Goal: Find contact information: Find contact information

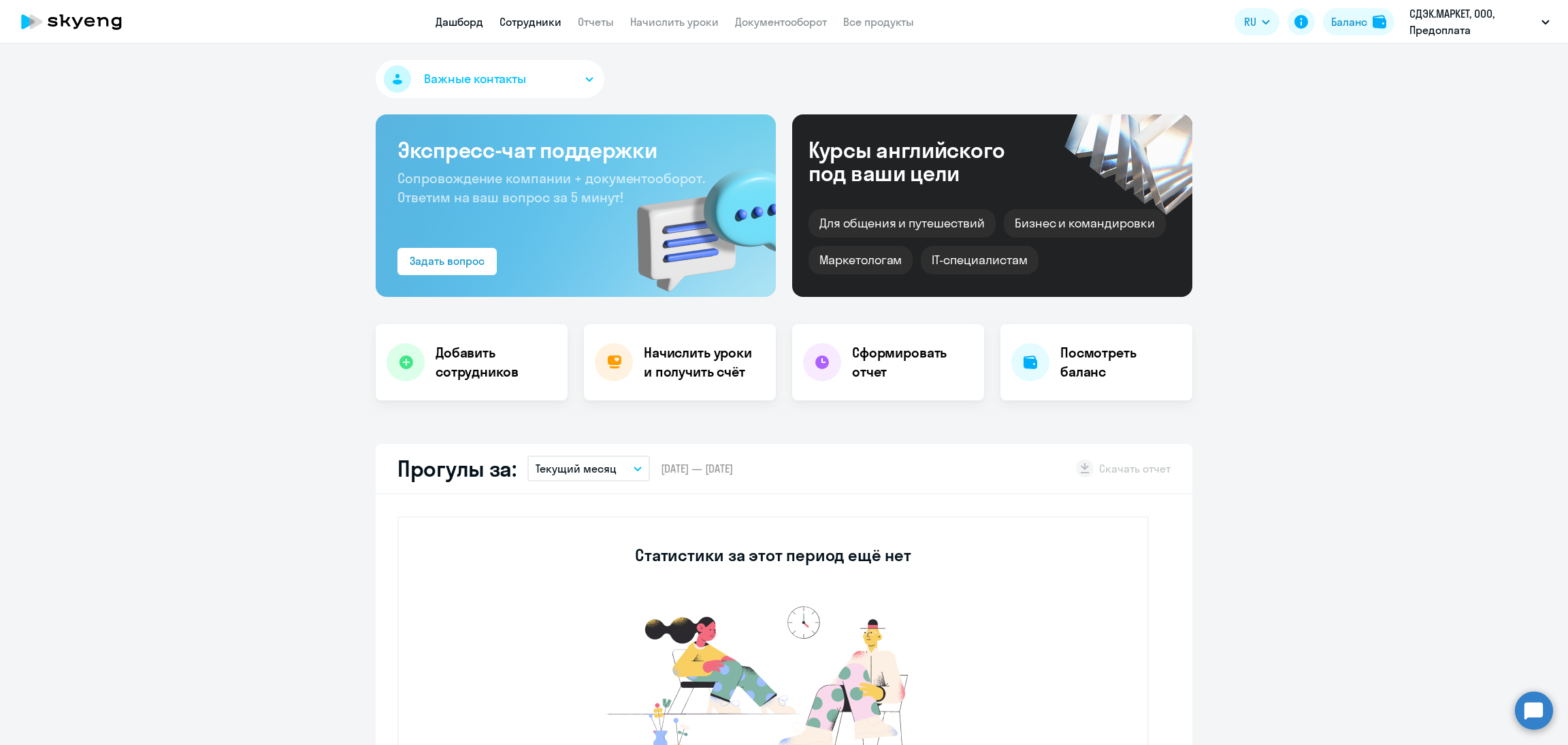
select select "30"
click at [672, 24] on link "Начислить уроки" at bounding box center [674, 22] width 88 height 14
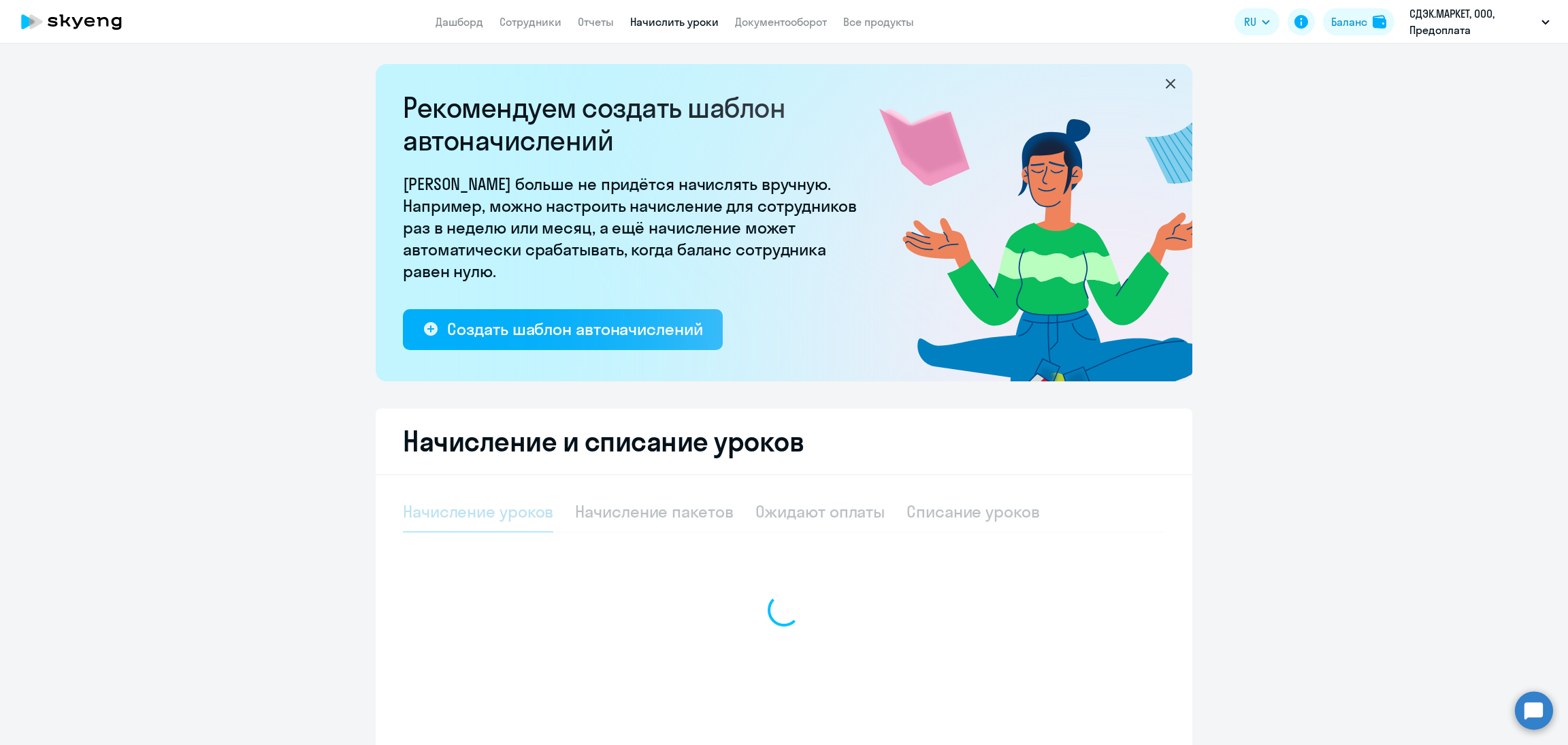
select select "10"
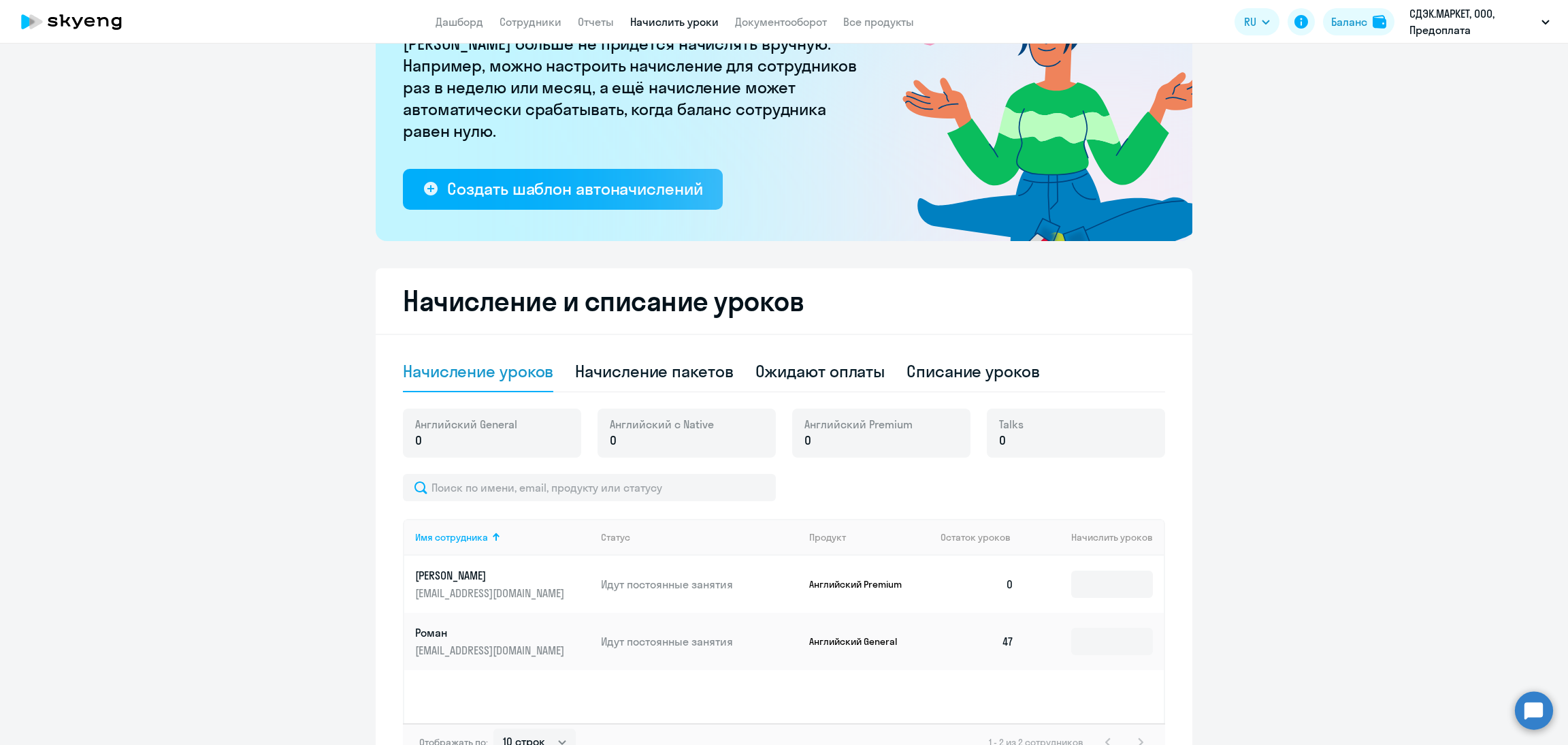
scroll to position [28, 0]
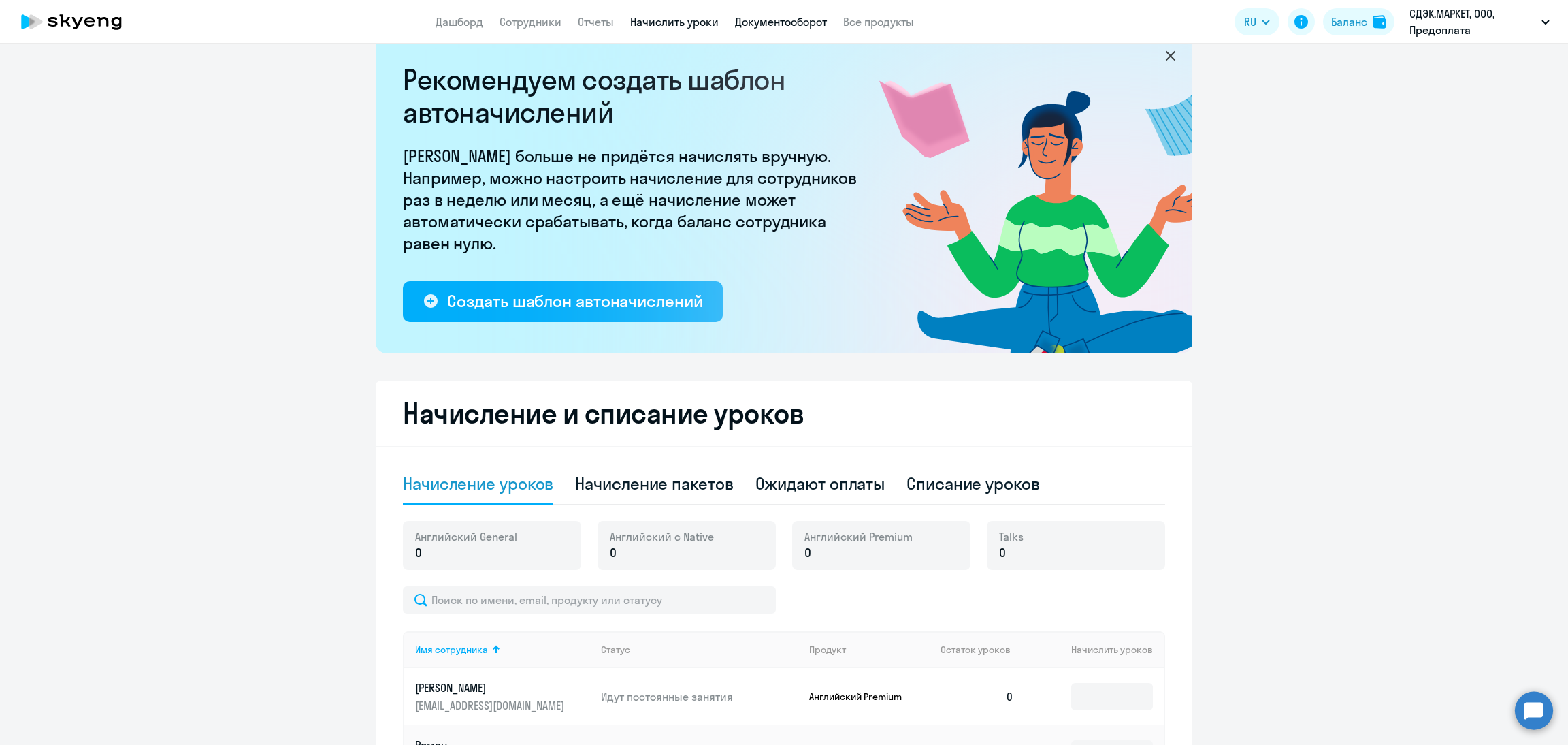
click at [774, 28] on link "Документооборот" at bounding box center [781, 22] width 92 height 14
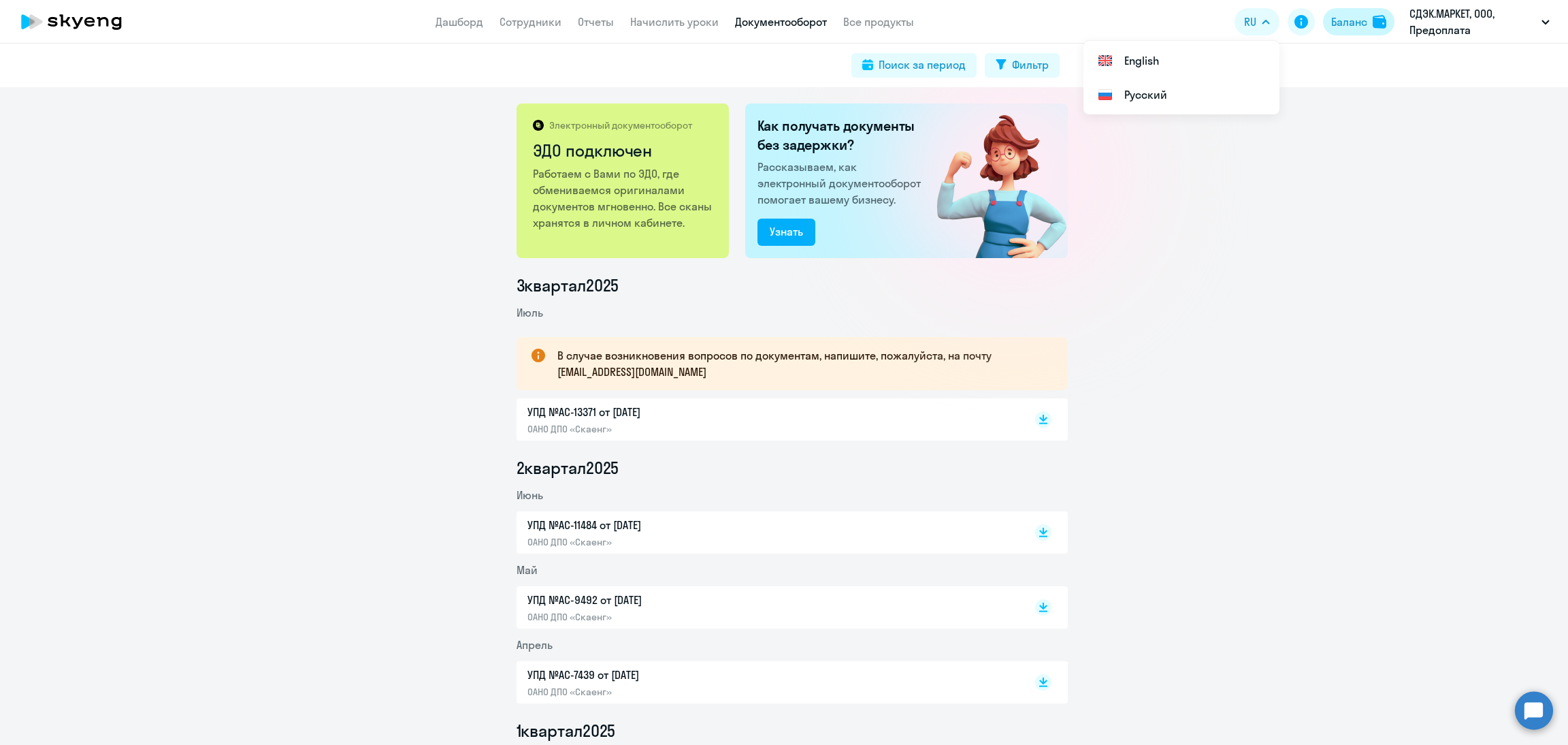
click at [1356, 23] on div "Баланс" at bounding box center [1349, 22] width 36 height 16
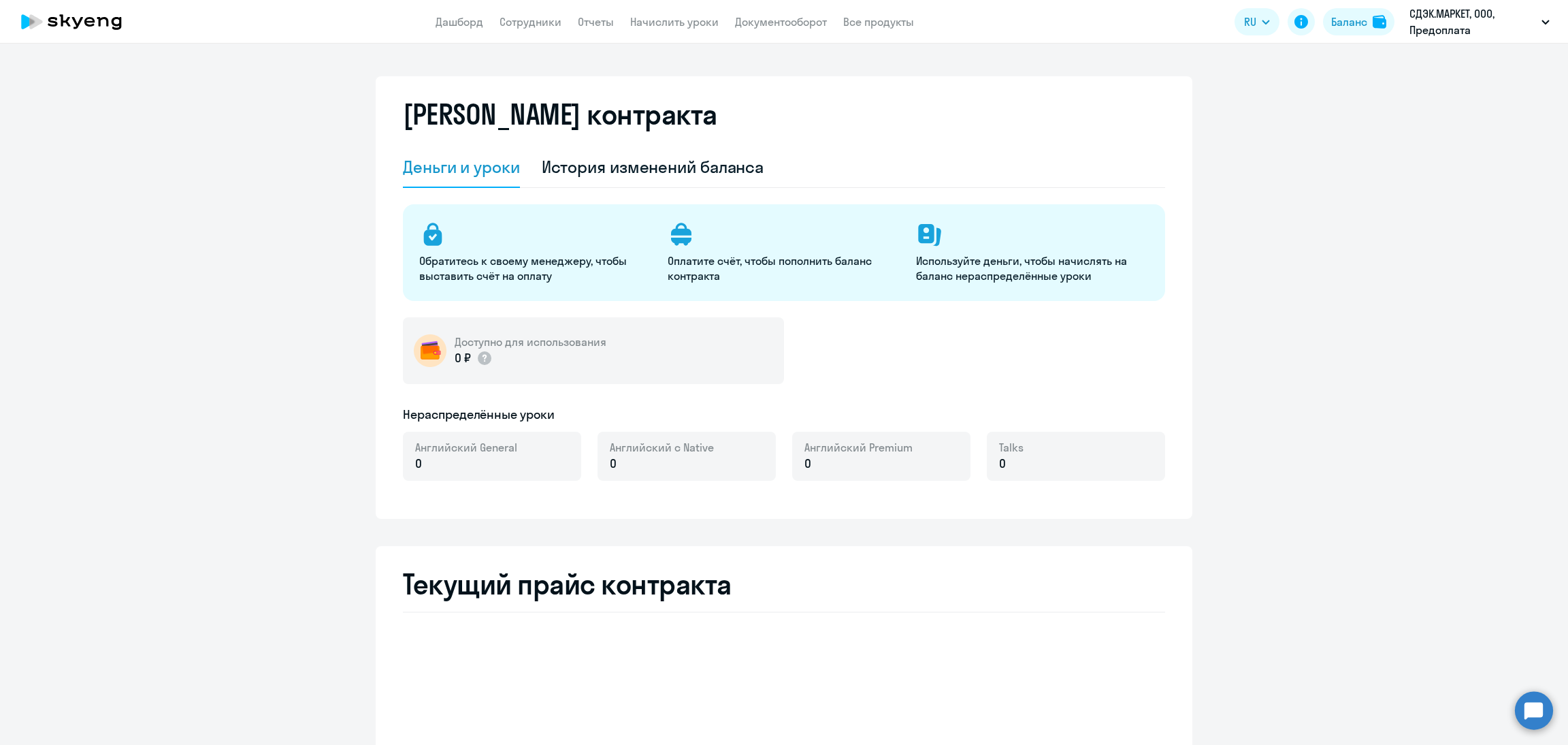
select select "english_adult_not_native_speaker"
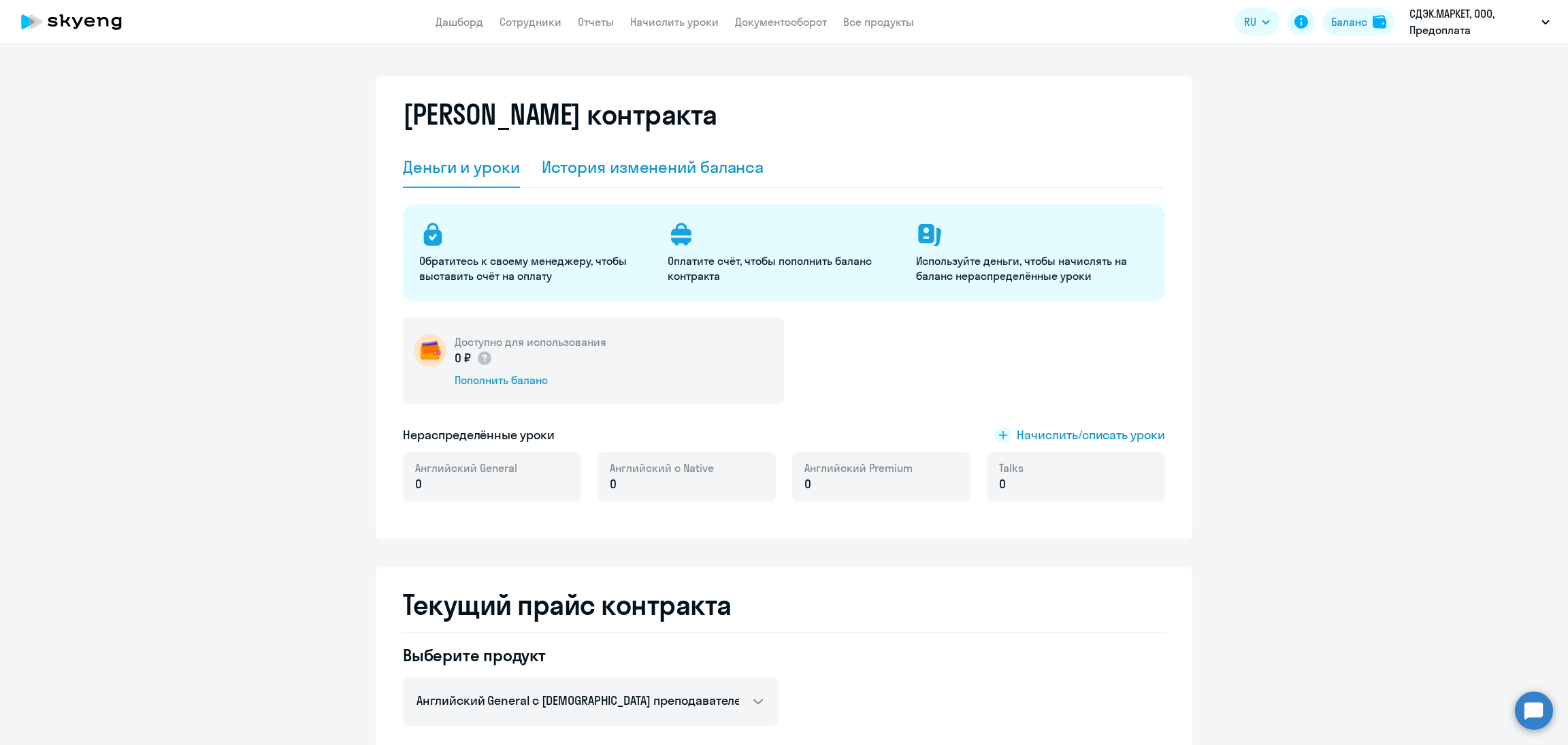
click at [658, 176] on div "История изменений баланса" at bounding box center [652, 166] width 223 height 22
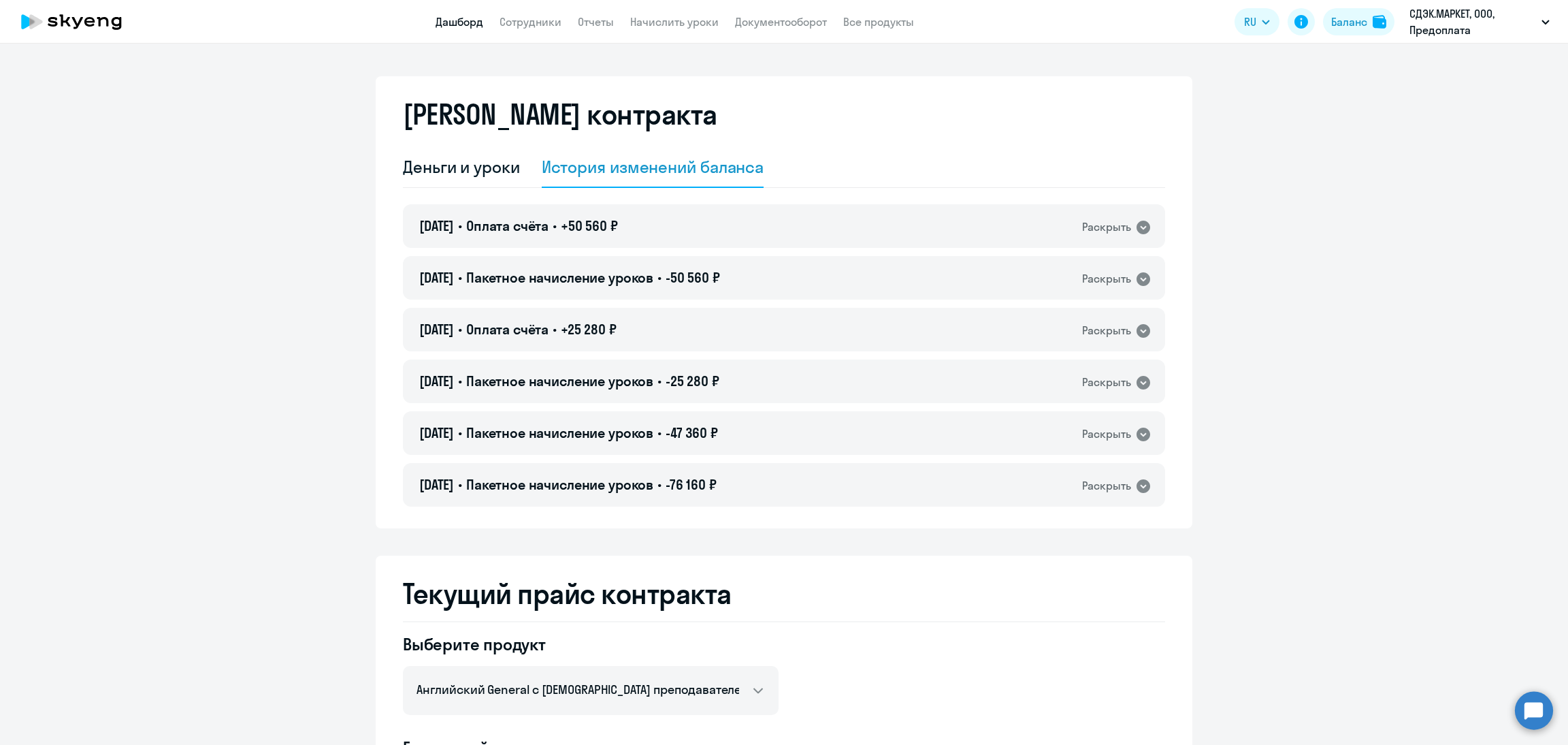
click at [474, 18] on link "Дашборд" at bounding box center [459, 22] width 47 height 14
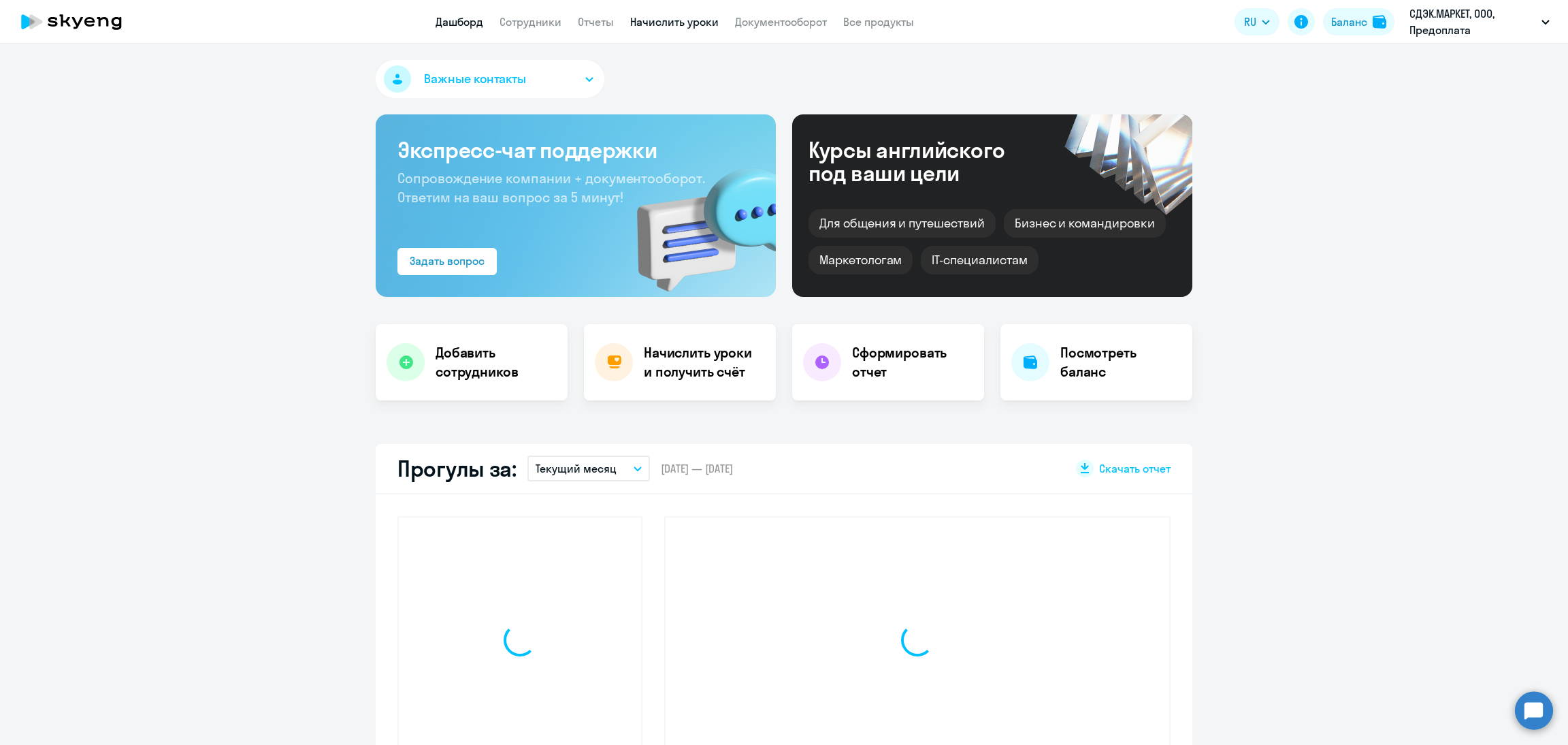
click at [684, 23] on link "Начислить уроки" at bounding box center [674, 22] width 88 height 14
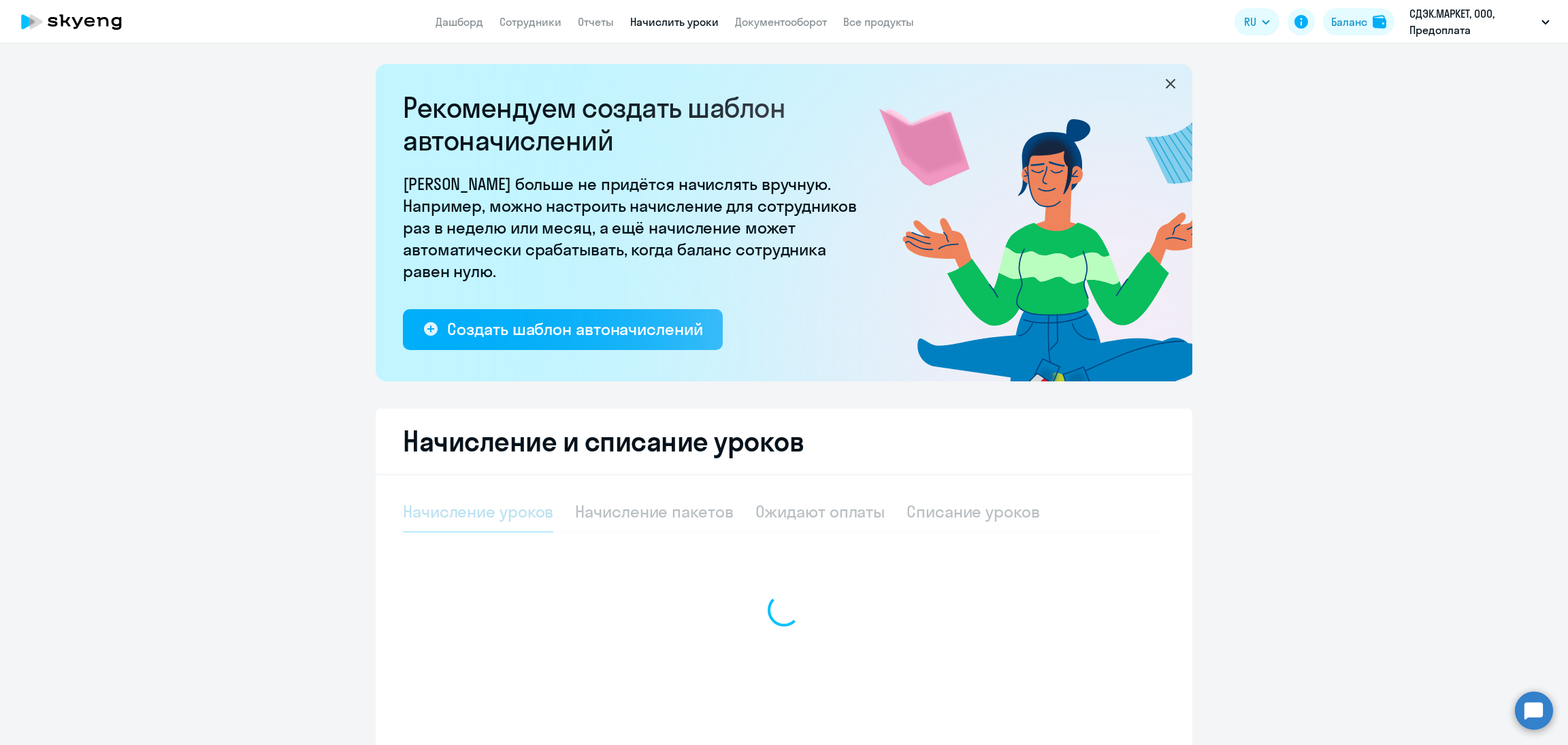
select select "10"
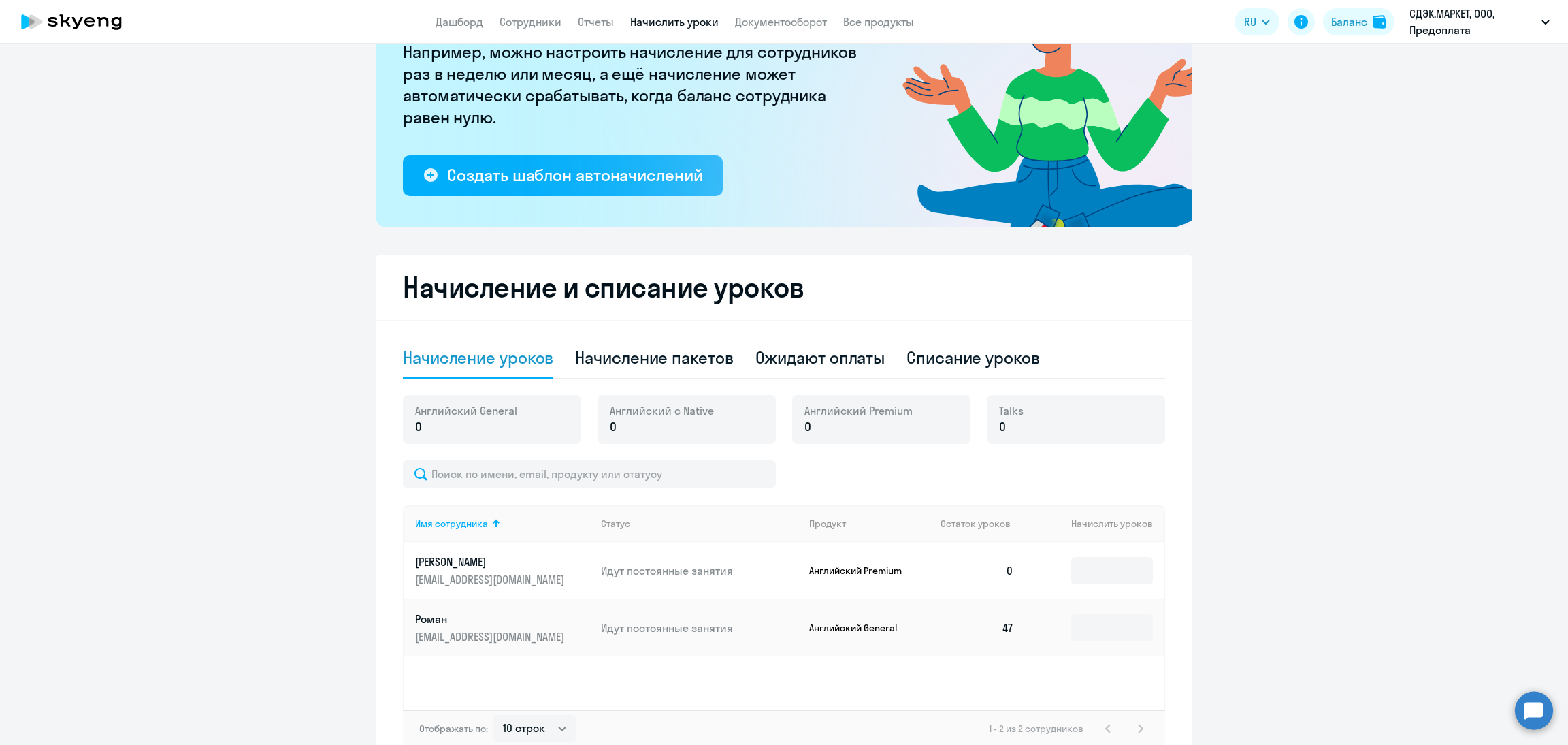
scroll to position [231, 0]
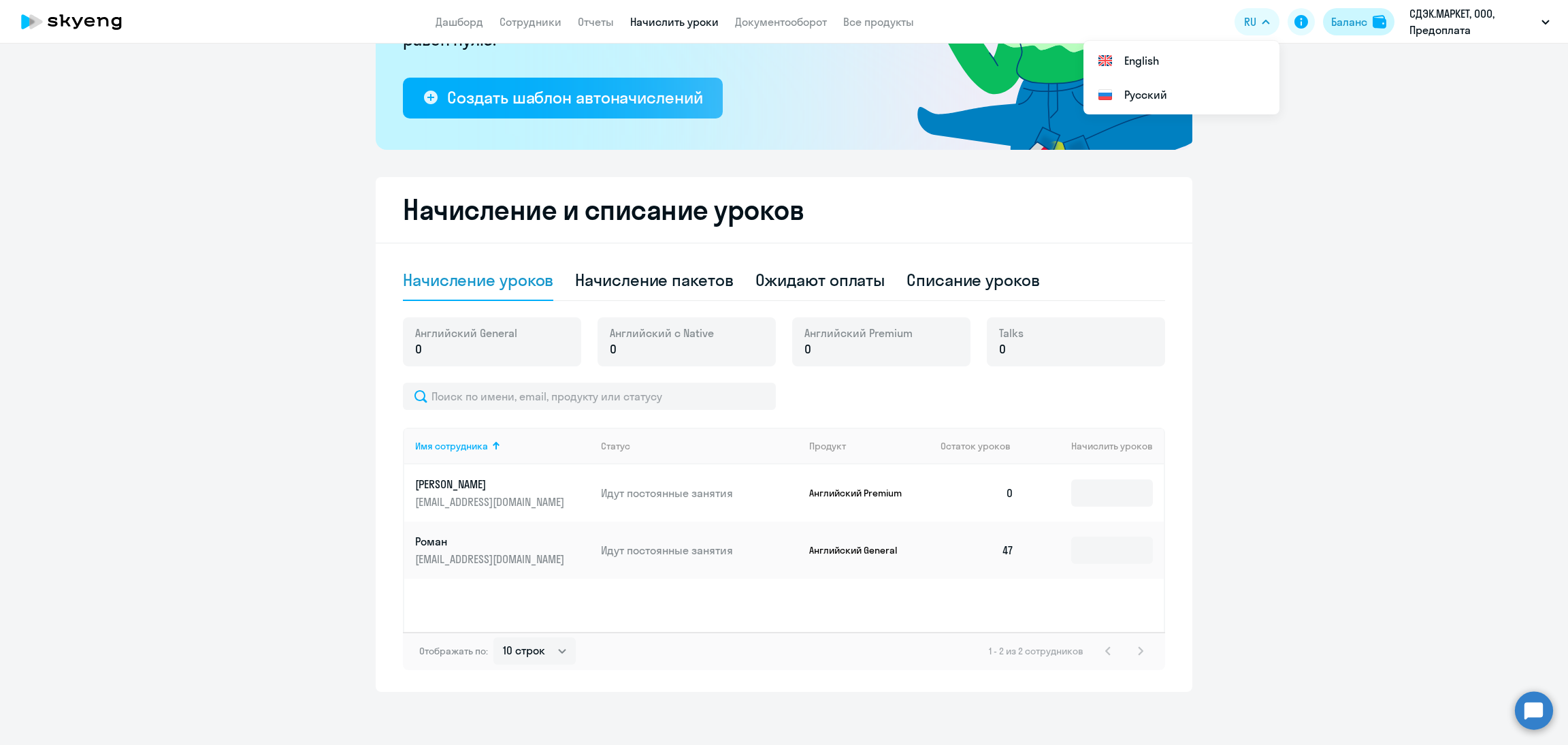
click at [1360, 22] on div "Баланс" at bounding box center [1349, 22] width 36 height 16
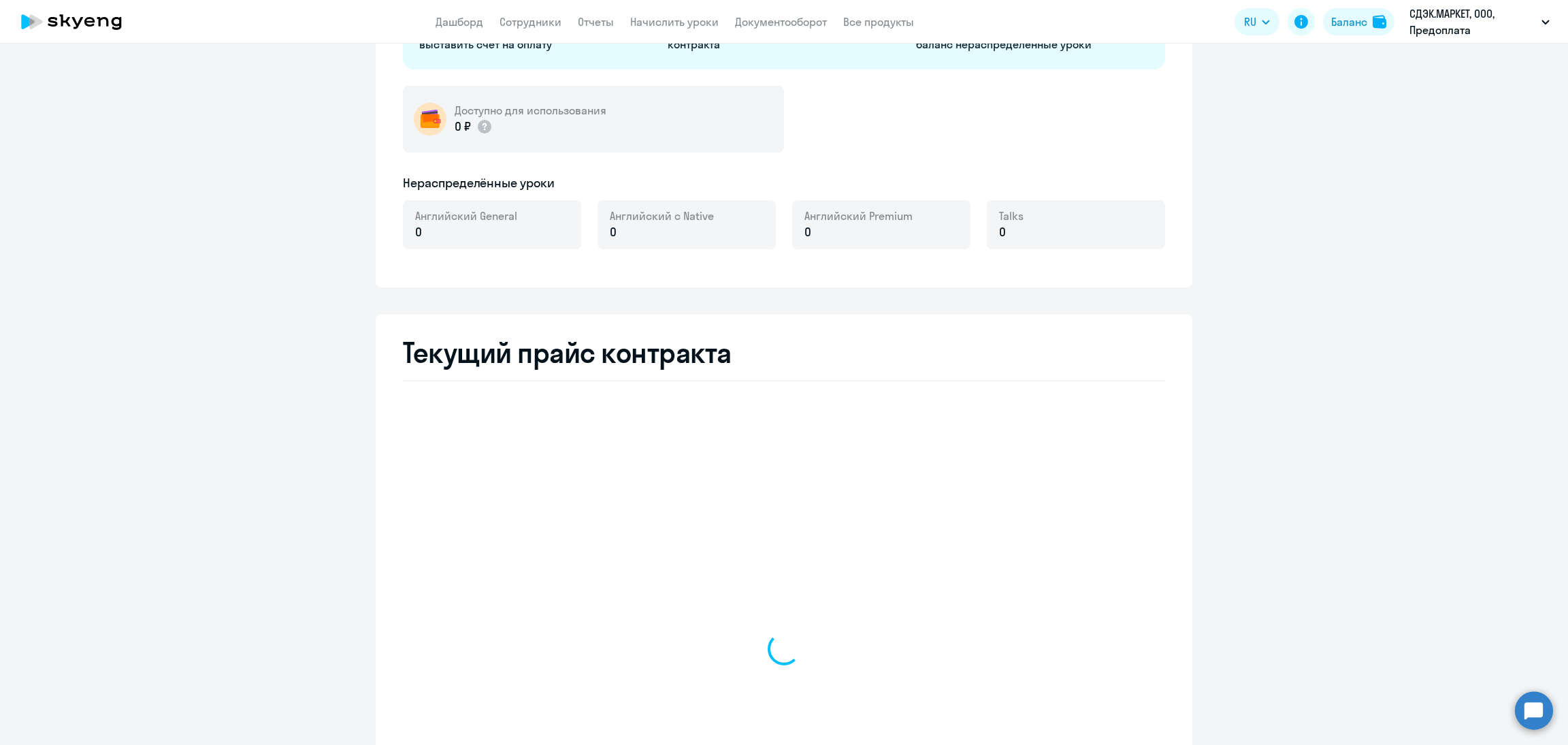
select select "english_adult_not_native_speaker"
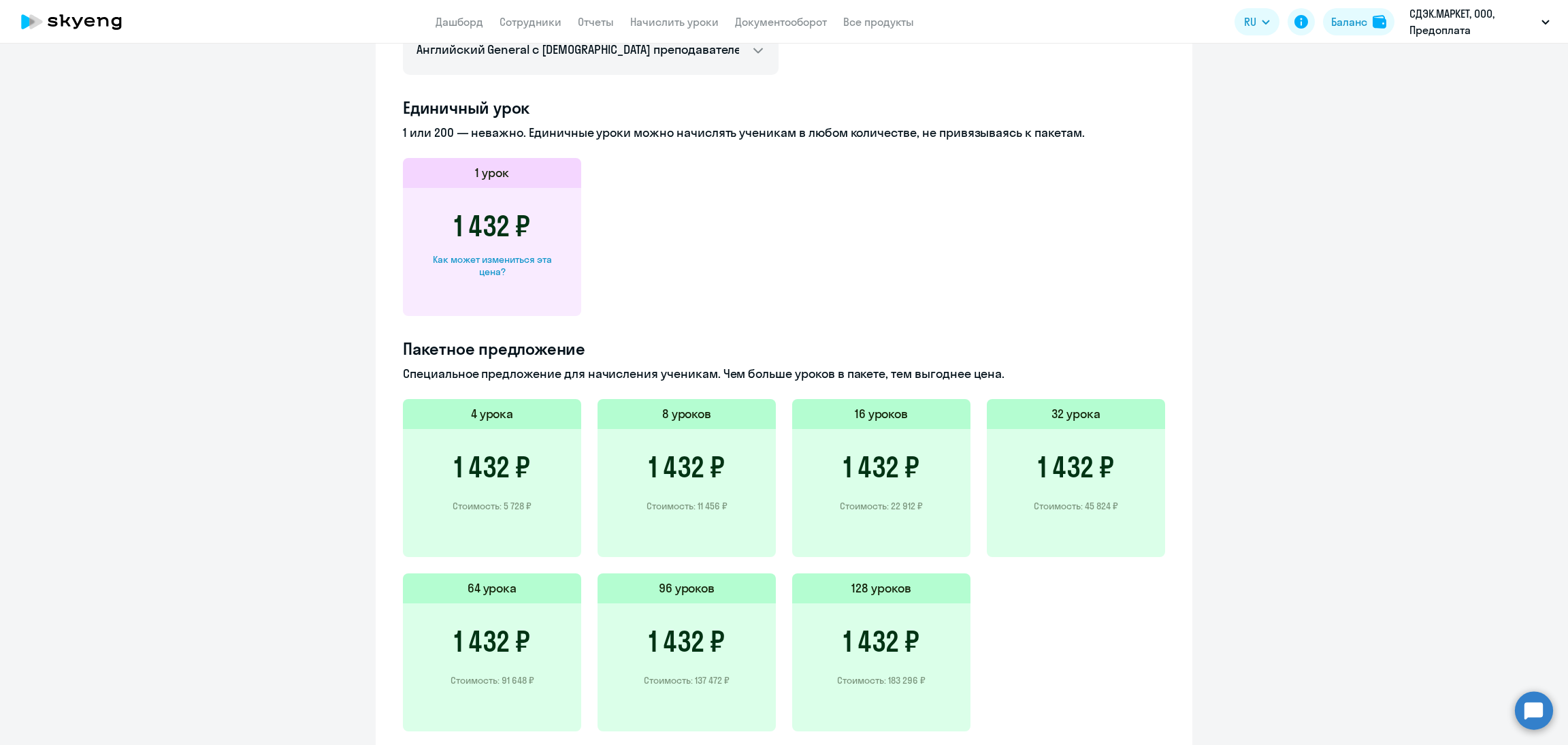
scroll to position [618, 0]
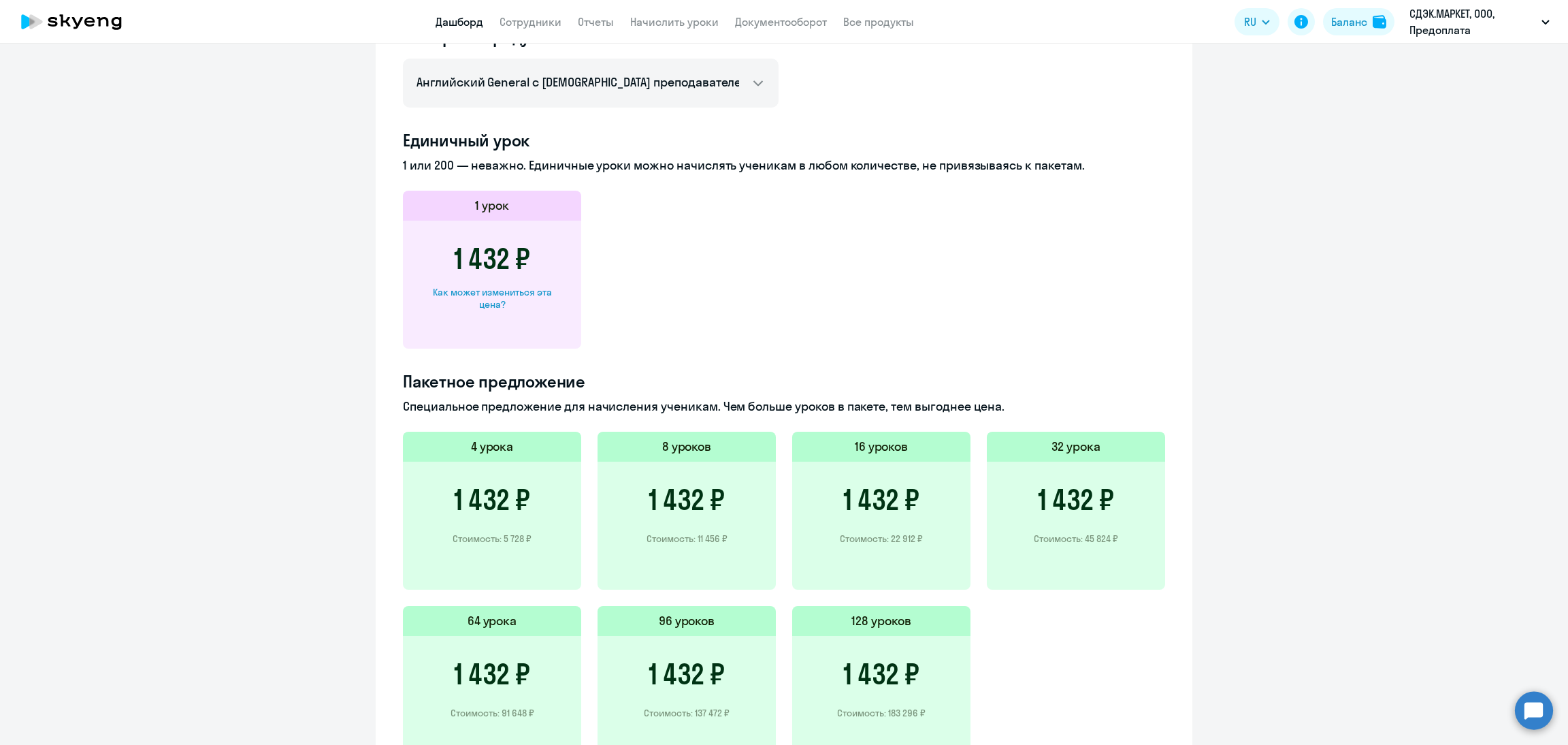
click at [455, 20] on link "Дашборд" at bounding box center [459, 22] width 47 height 14
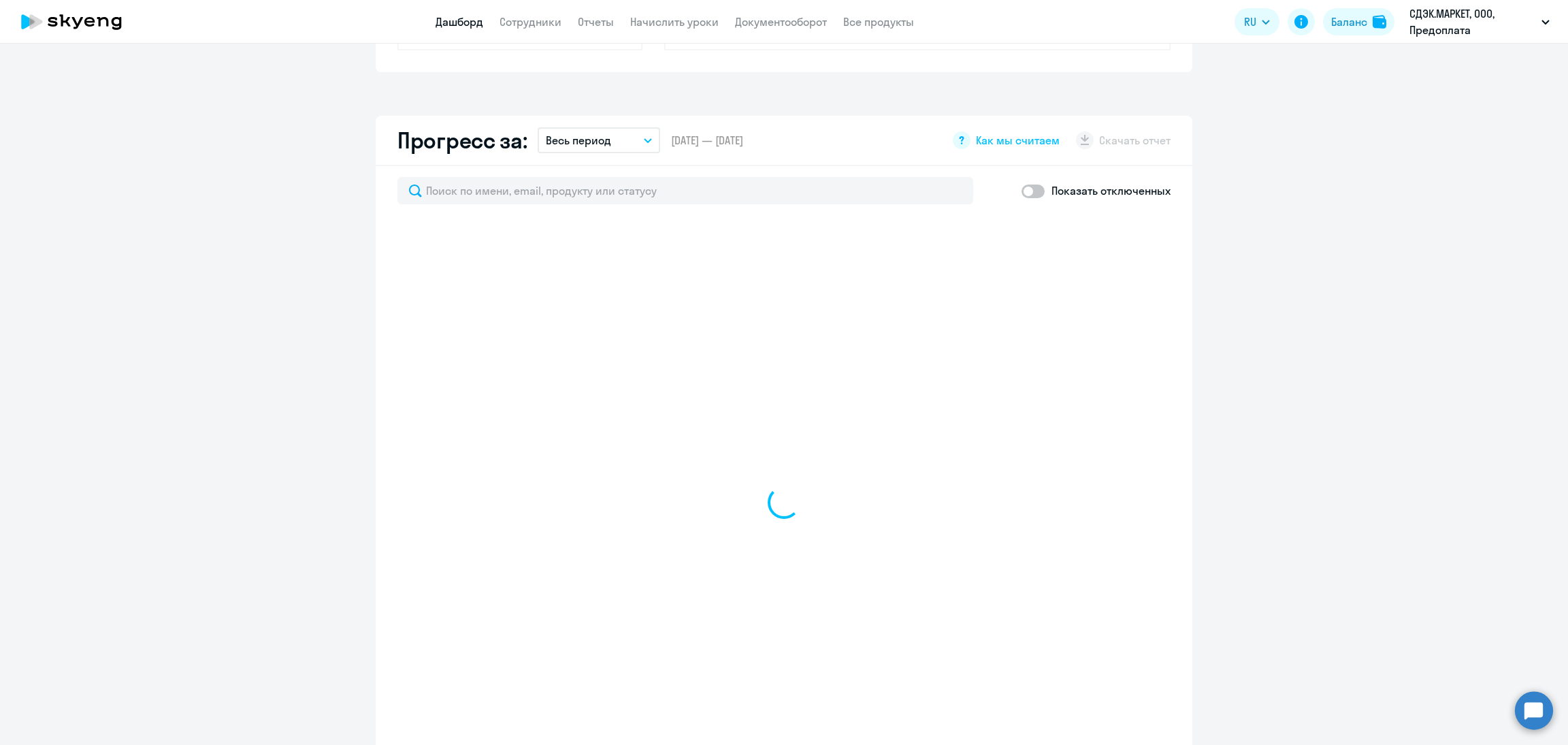
scroll to position [714, 0]
select select "30"
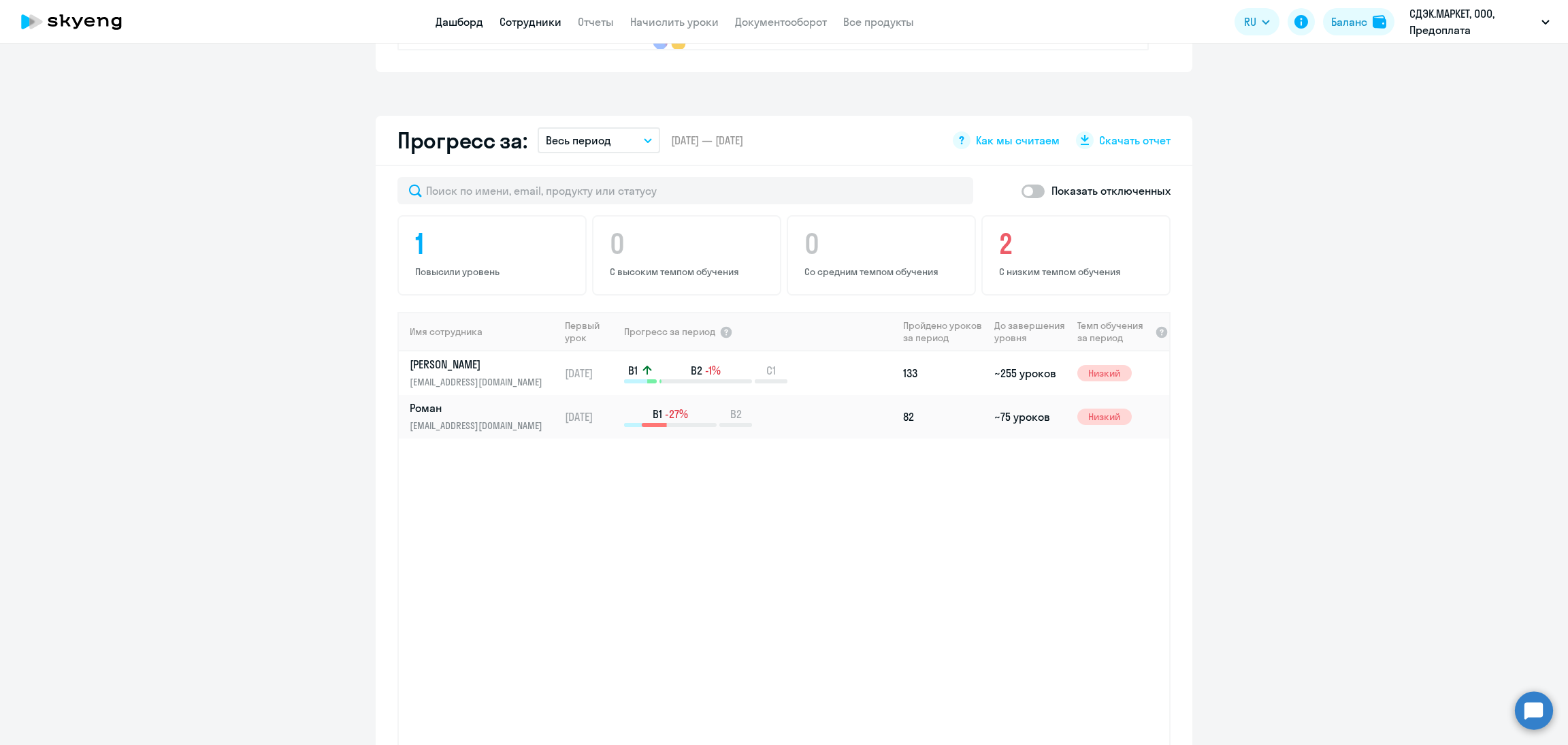
click at [530, 27] on link "Сотрудники" at bounding box center [530, 22] width 62 height 14
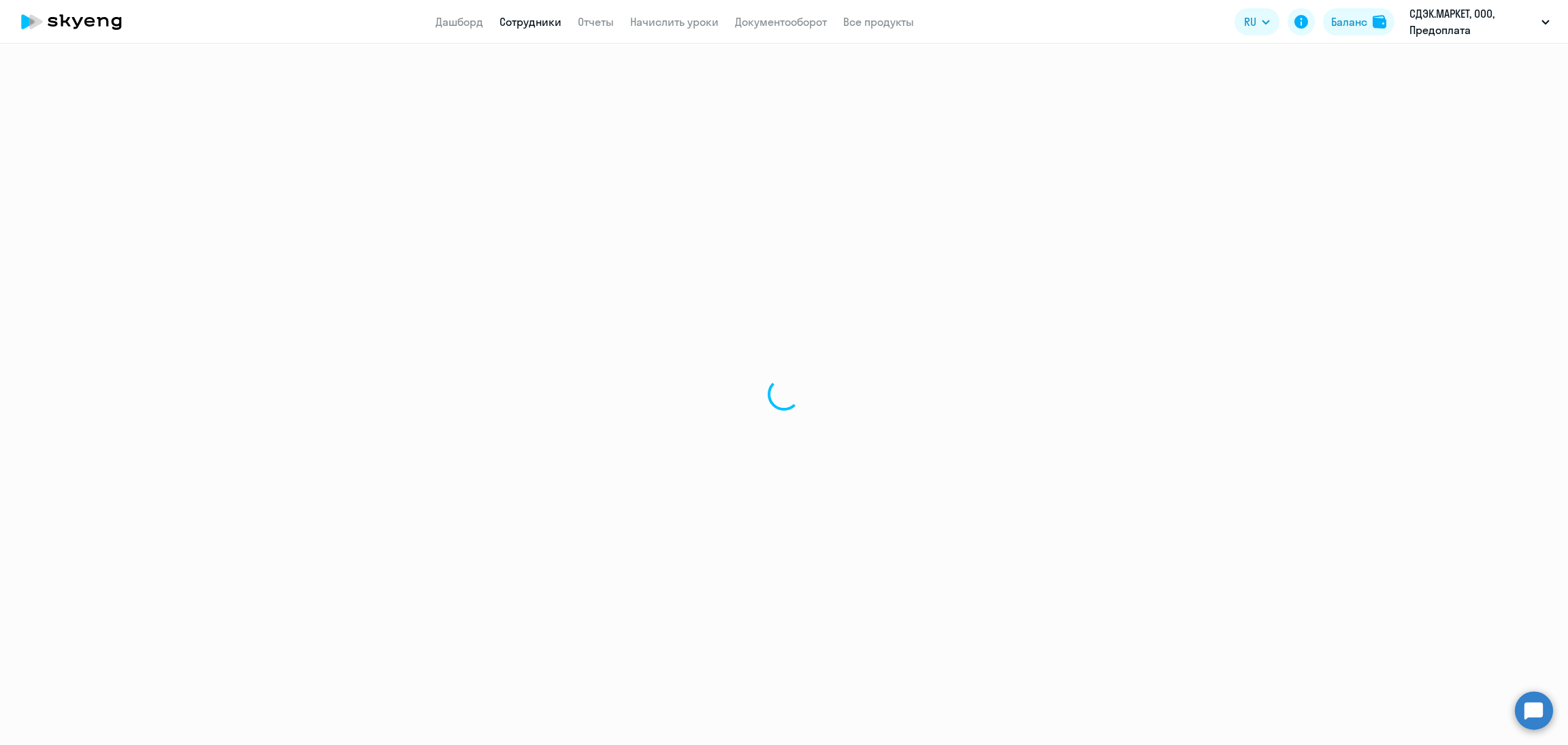
select select "30"
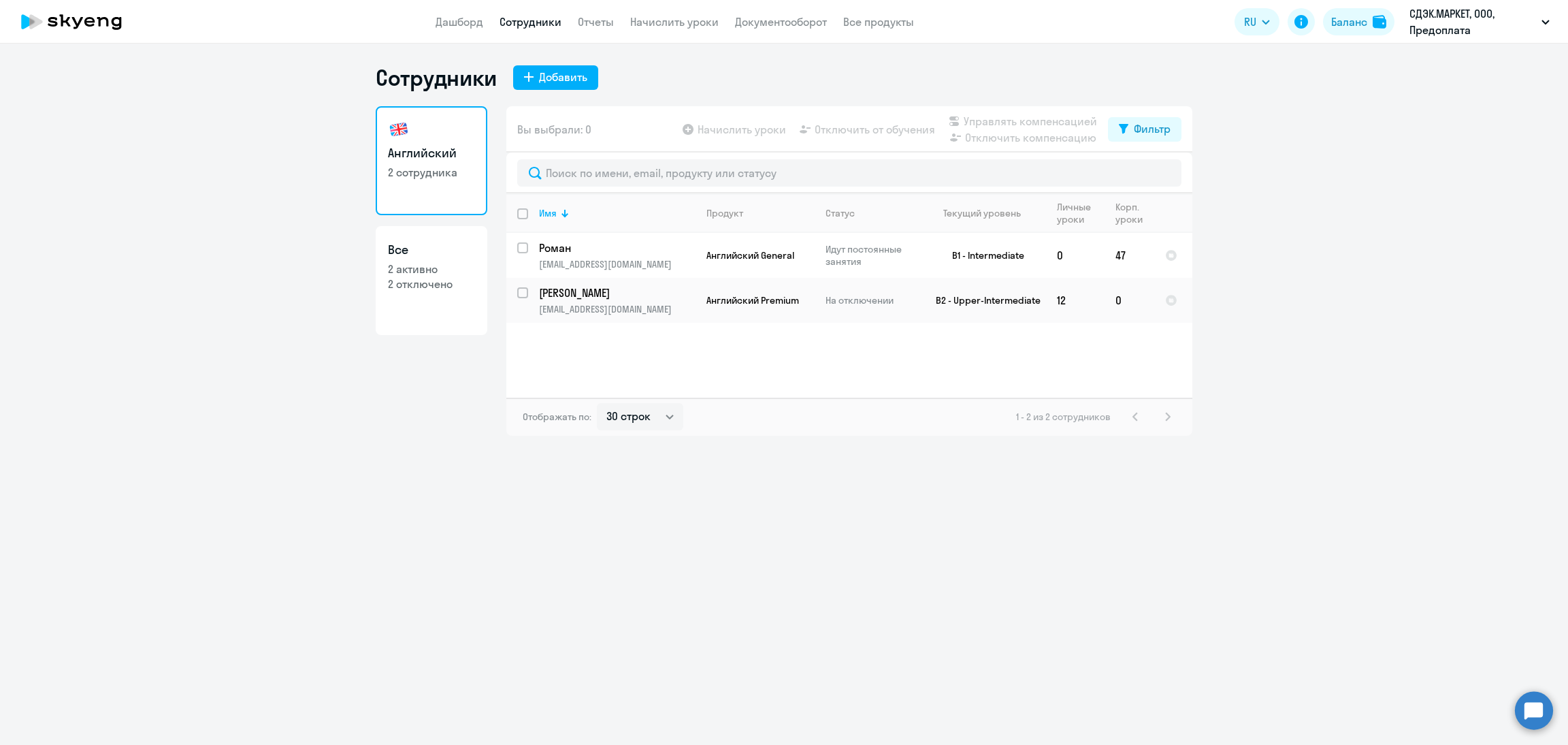
click at [614, 22] on nav "Дашборд Сотрудники Отчеты Начислить уроки Документооборот Все продукты" at bounding box center [675, 22] width 479 height 17
click at [606, 22] on link "Отчеты" at bounding box center [595, 22] width 36 height 14
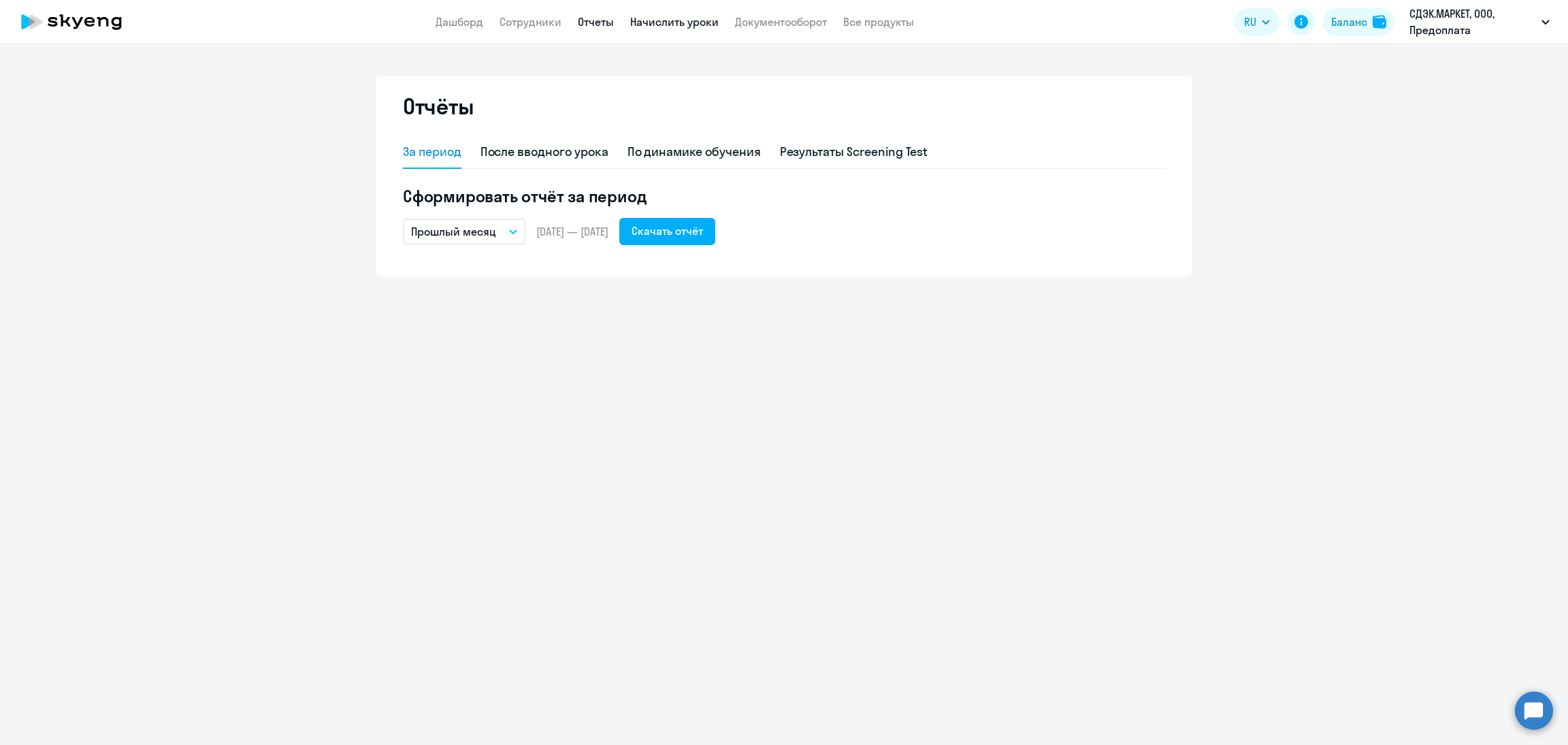
click at [668, 22] on link "Начислить уроки" at bounding box center [674, 22] width 88 height 14
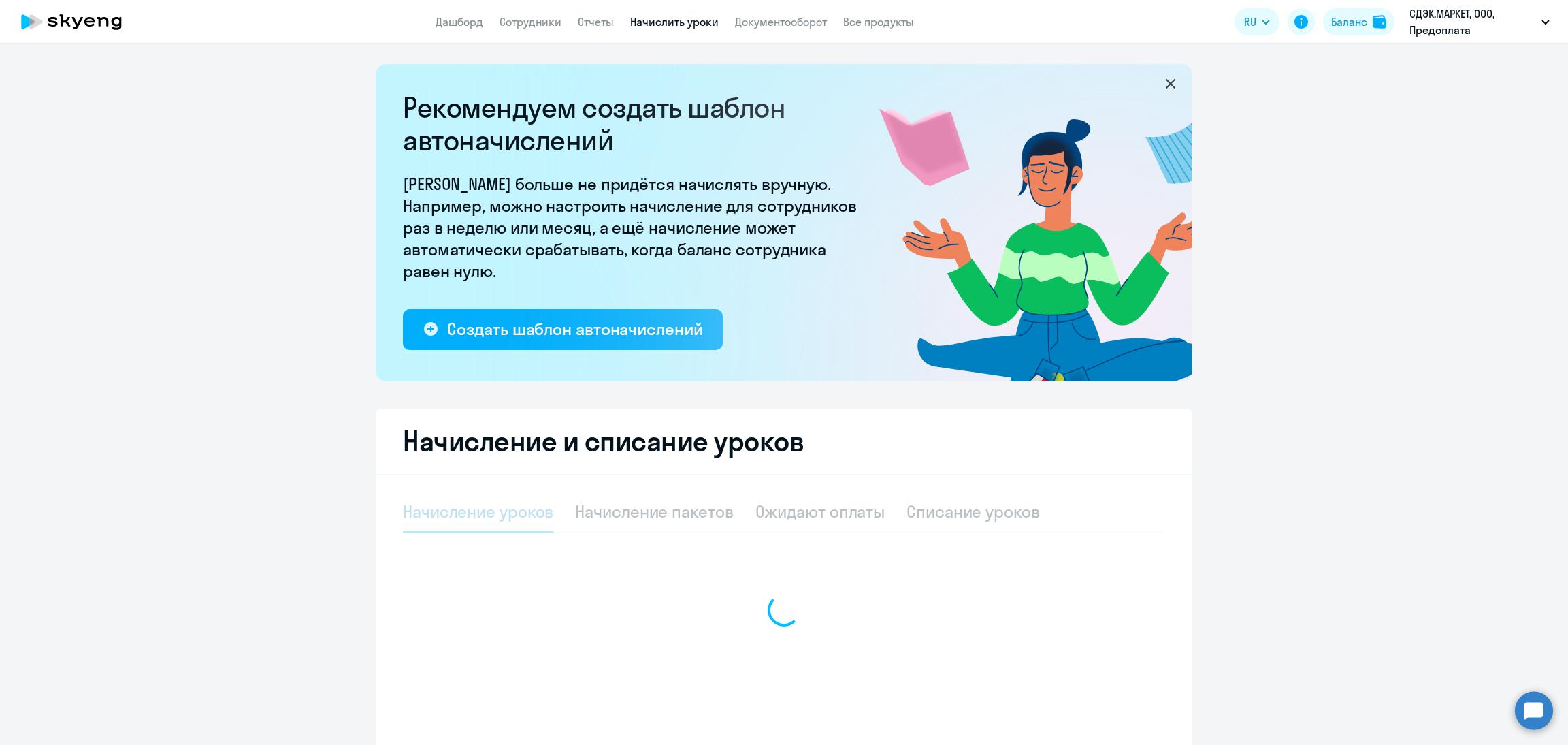
select select "10"
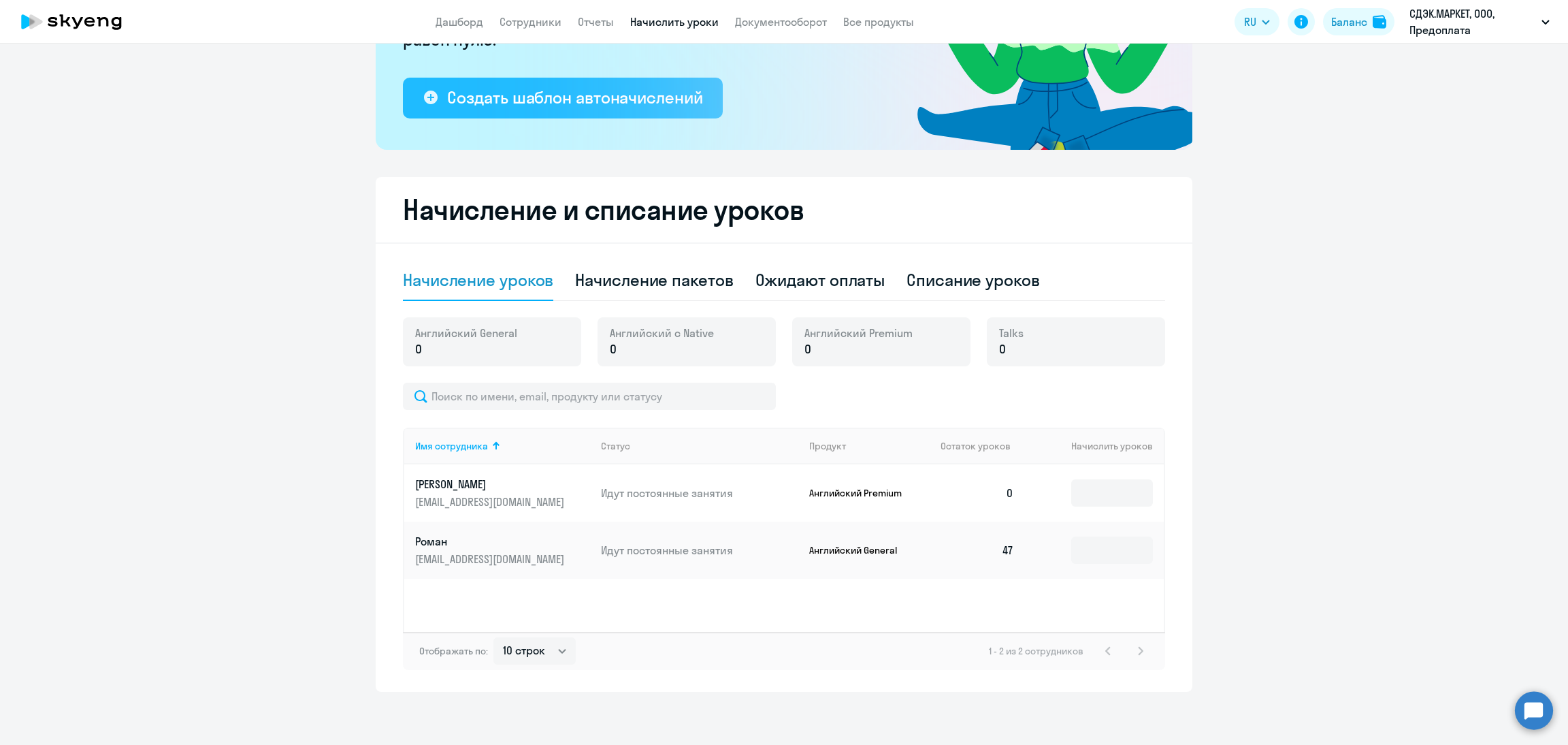
click at [504, 92] on div "Создать шаблон автоначислений" at bounding box center [575, 97] width 255 height 22
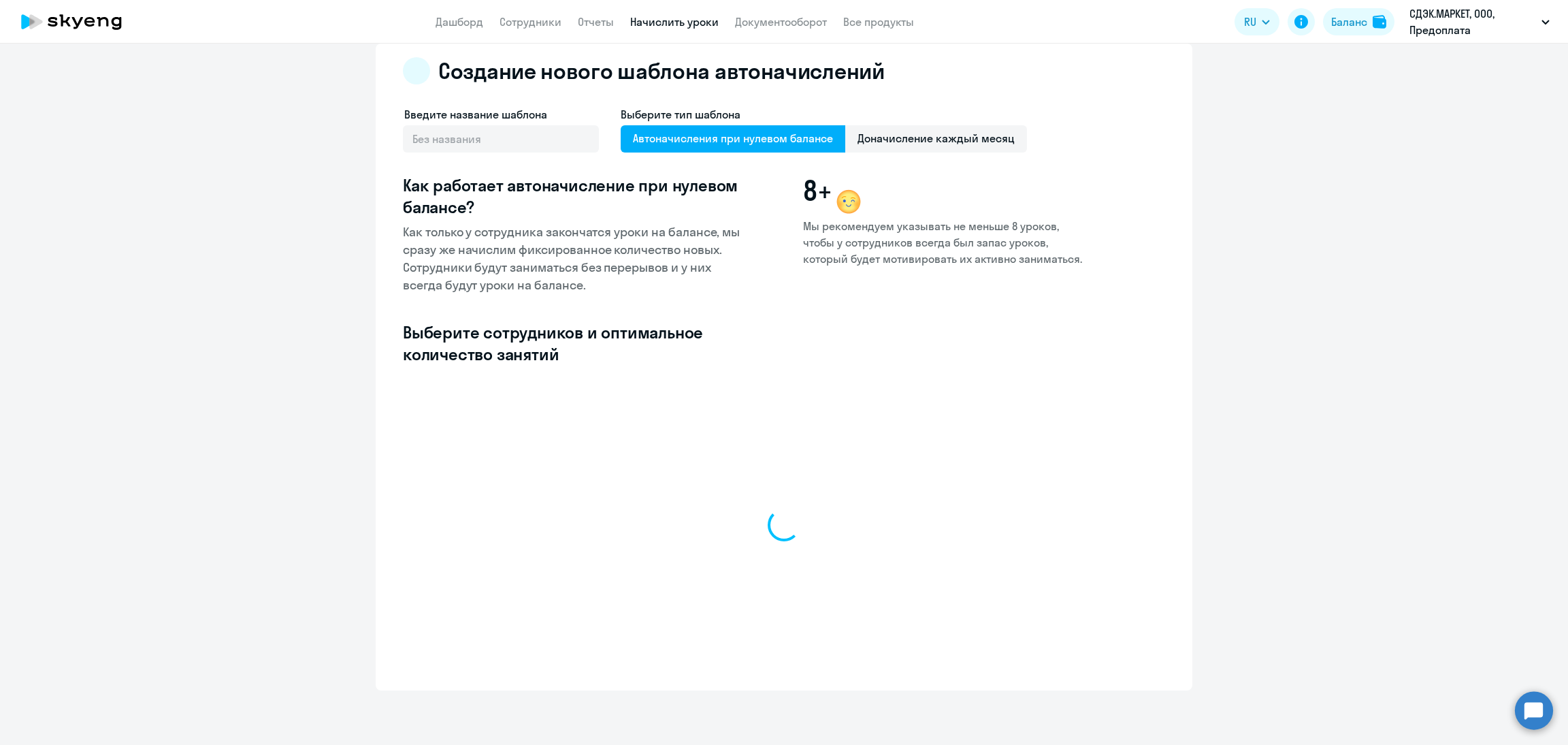
scroll to position [19, 0]
select select "10"
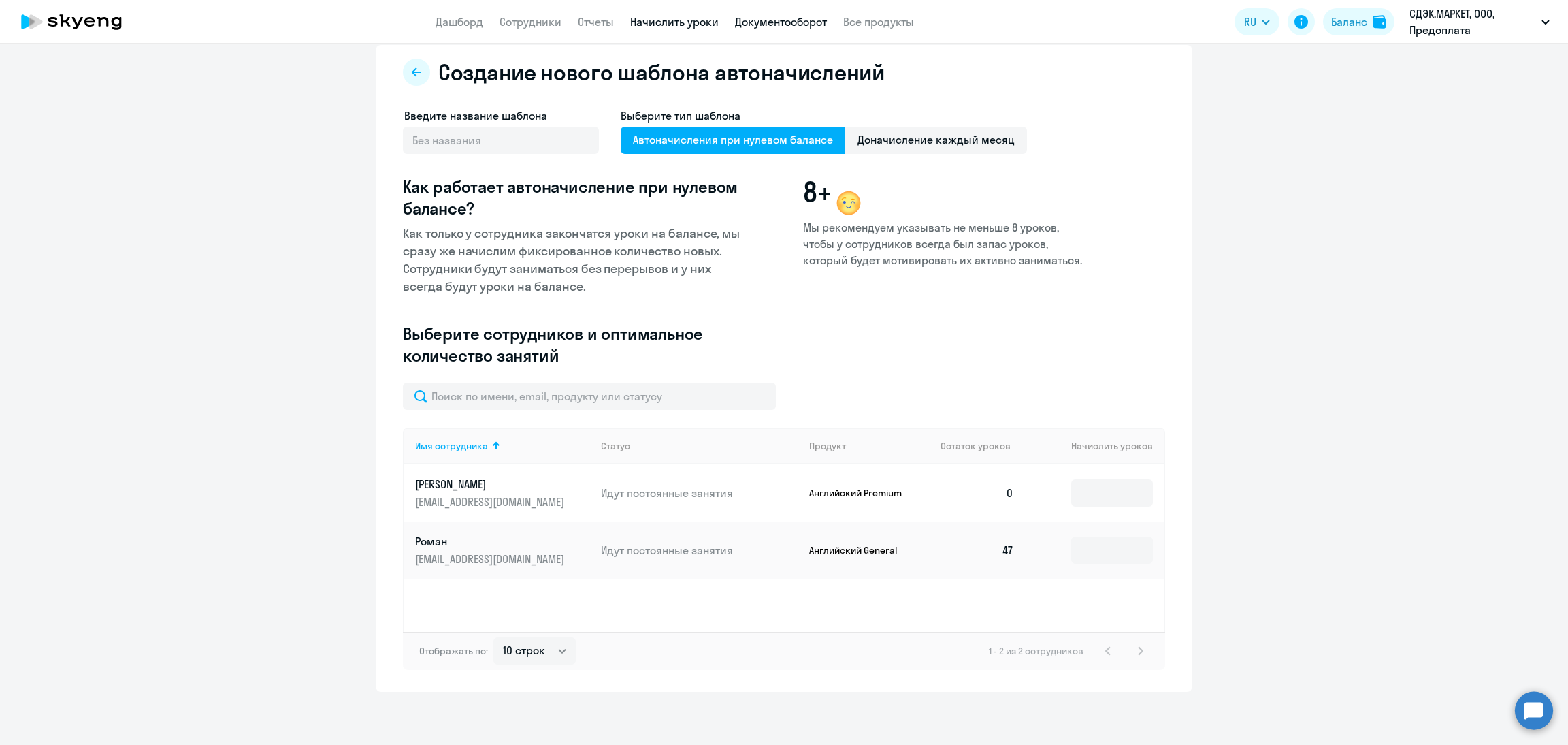
click at [763, 17] on link "Документооборот" at bounding box center [781, 22] width 92 height 14
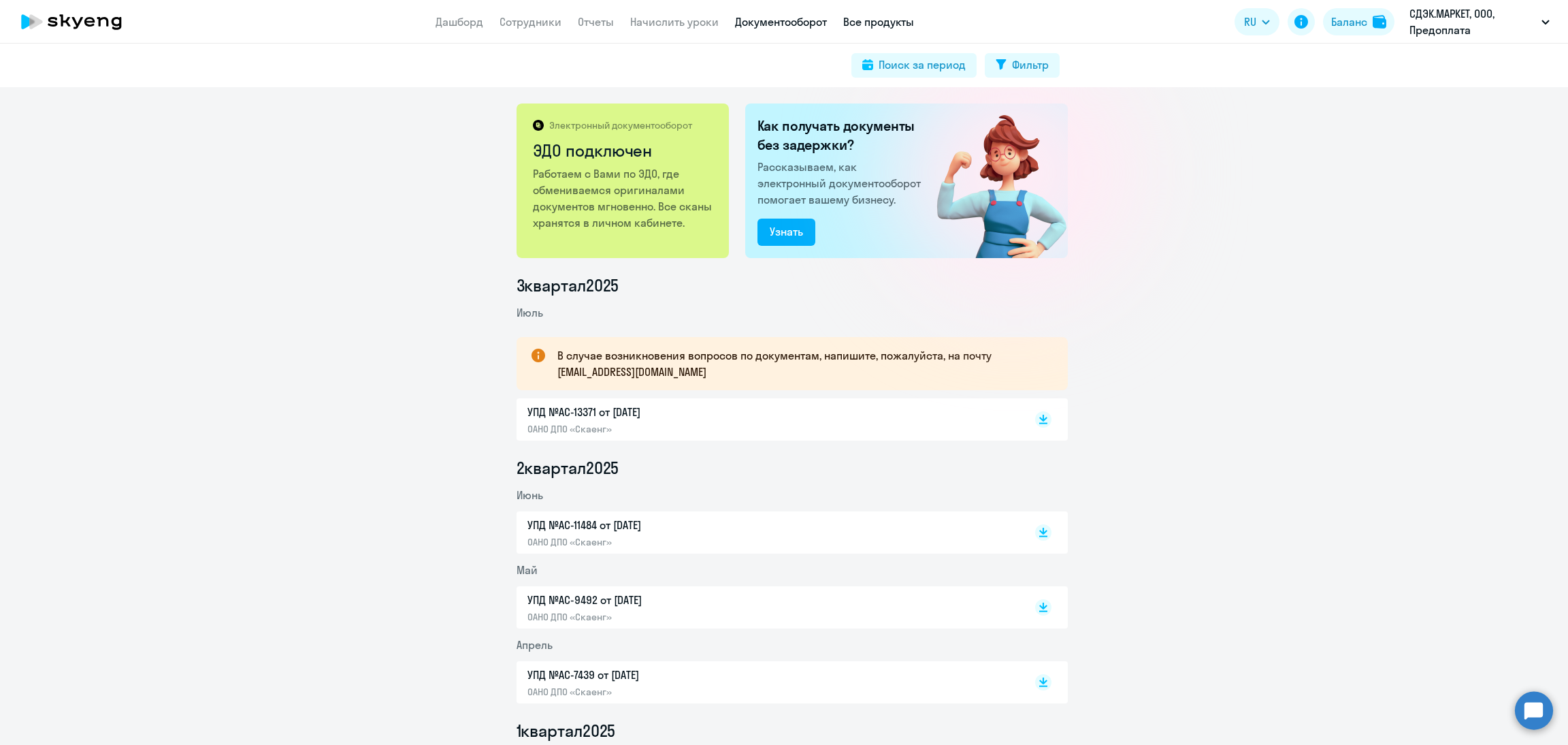
click at [866, 21] on link "Все продукты" at bounding box center [879, 22] width 71 height 14
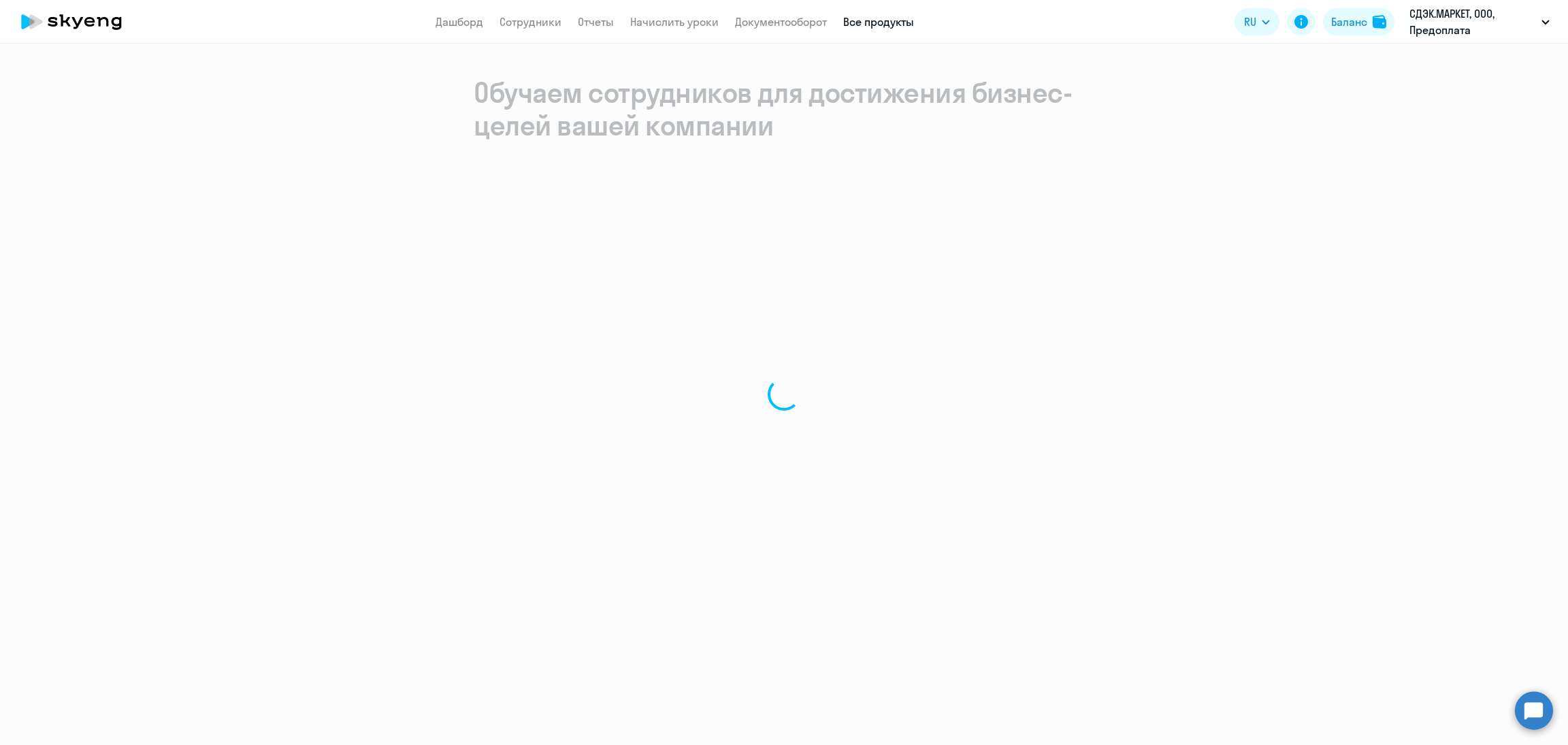
click at [855, 32] on app-header "Дашборд Сотрудники Отчеты Начислить уроки Документооборот Все продукты Дашборд …" at bounding box center [784, 22] width 1568 height 43
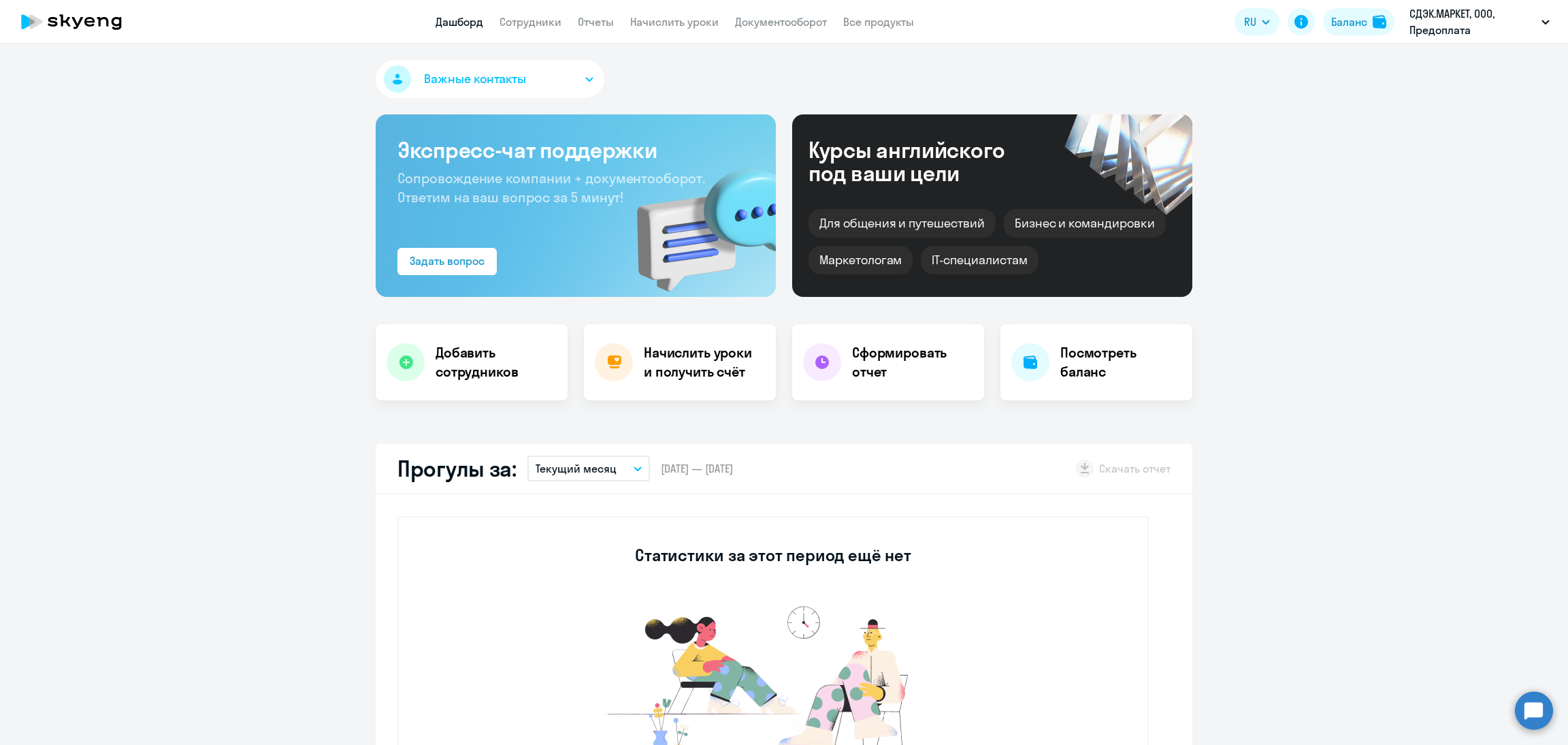
select select "30"
click at [1365, 24] on div "Баланс" at bounding box center [1349, 22] width 36 height 16
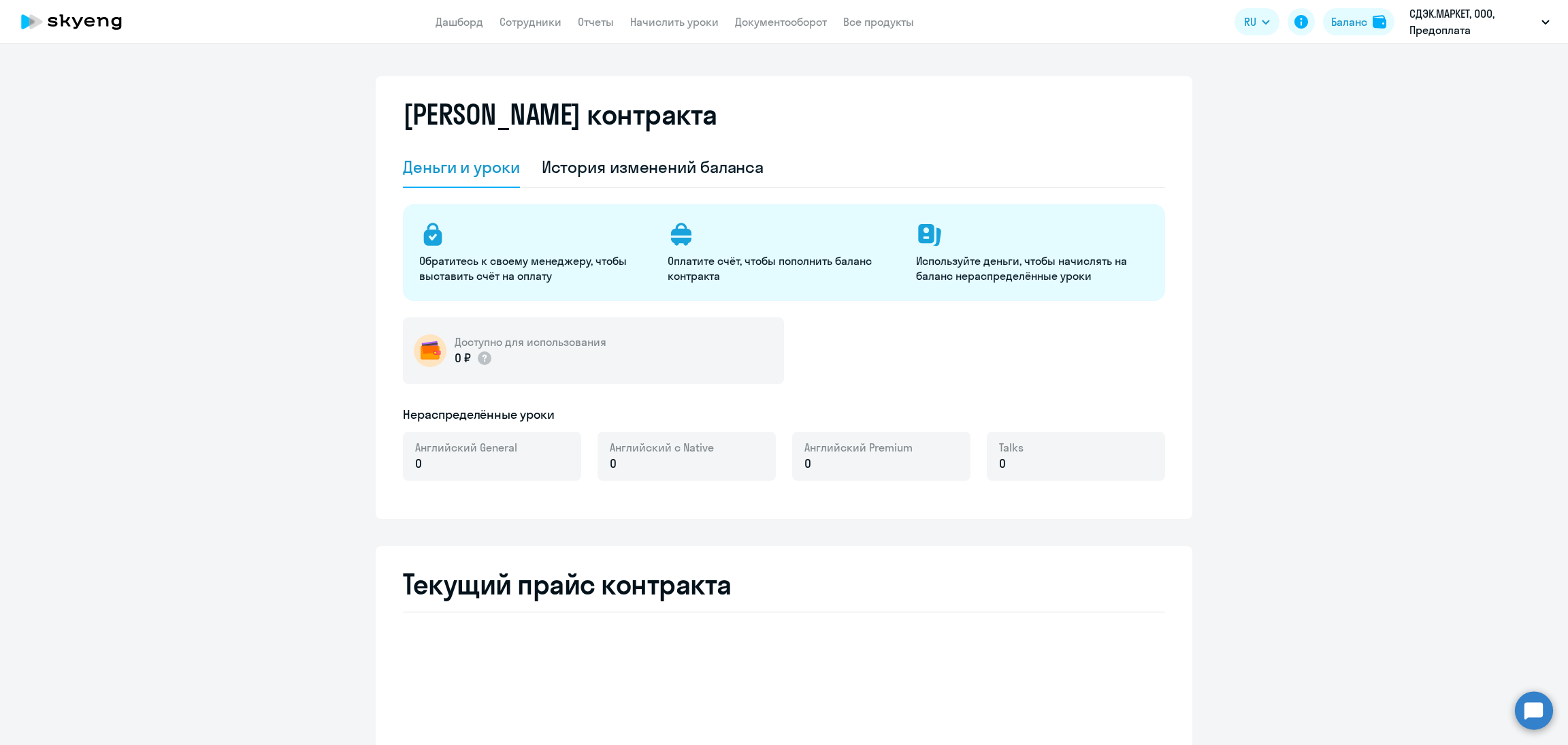
select select "english_adult_not_native_speaker"
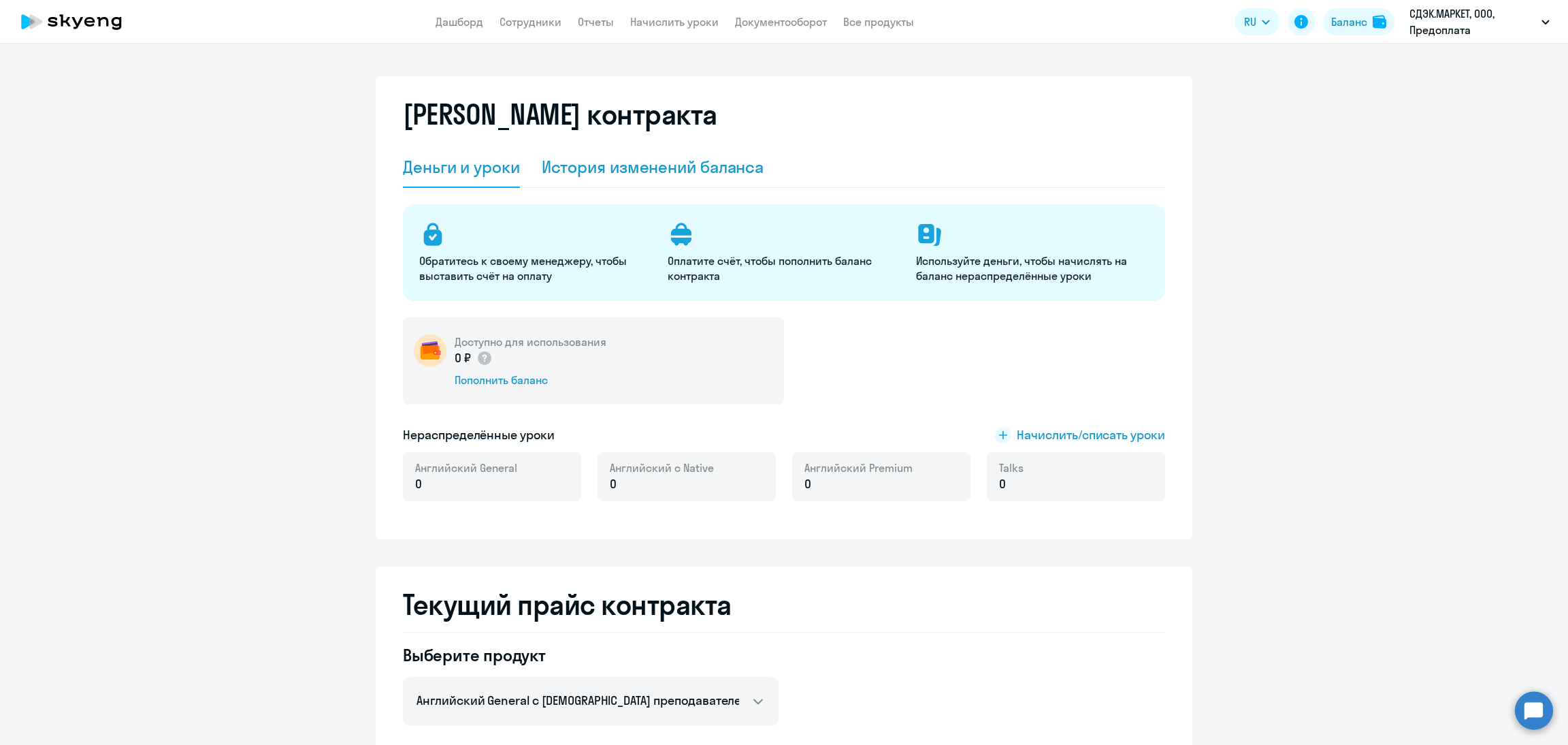
click at [668, 167] on div "История изменений баланса" at bounding box center [652, 166] width 223 height 22
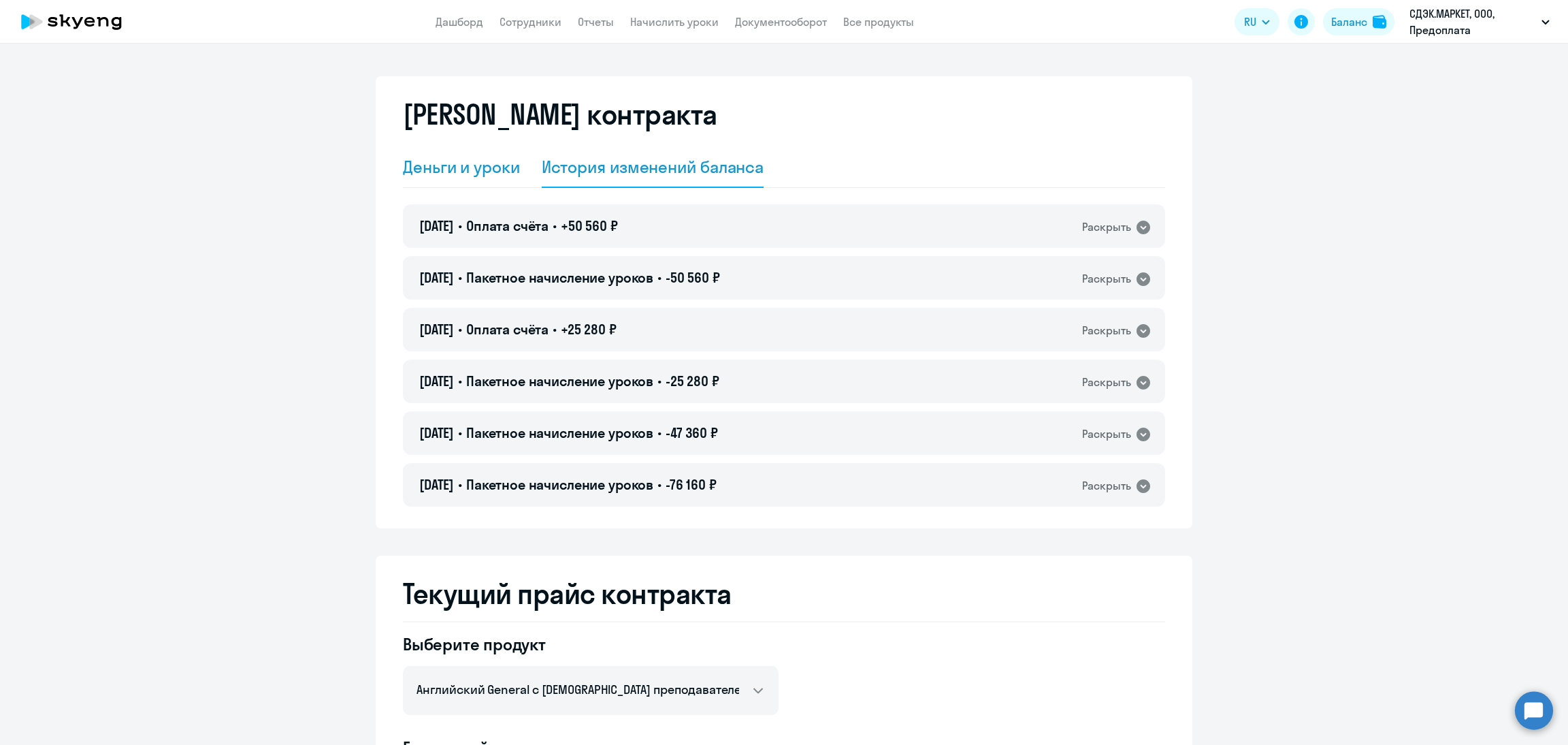
click at [483, 169] on div "Деньги и уроки" at bounding box center [462, 166] width 117 height 22
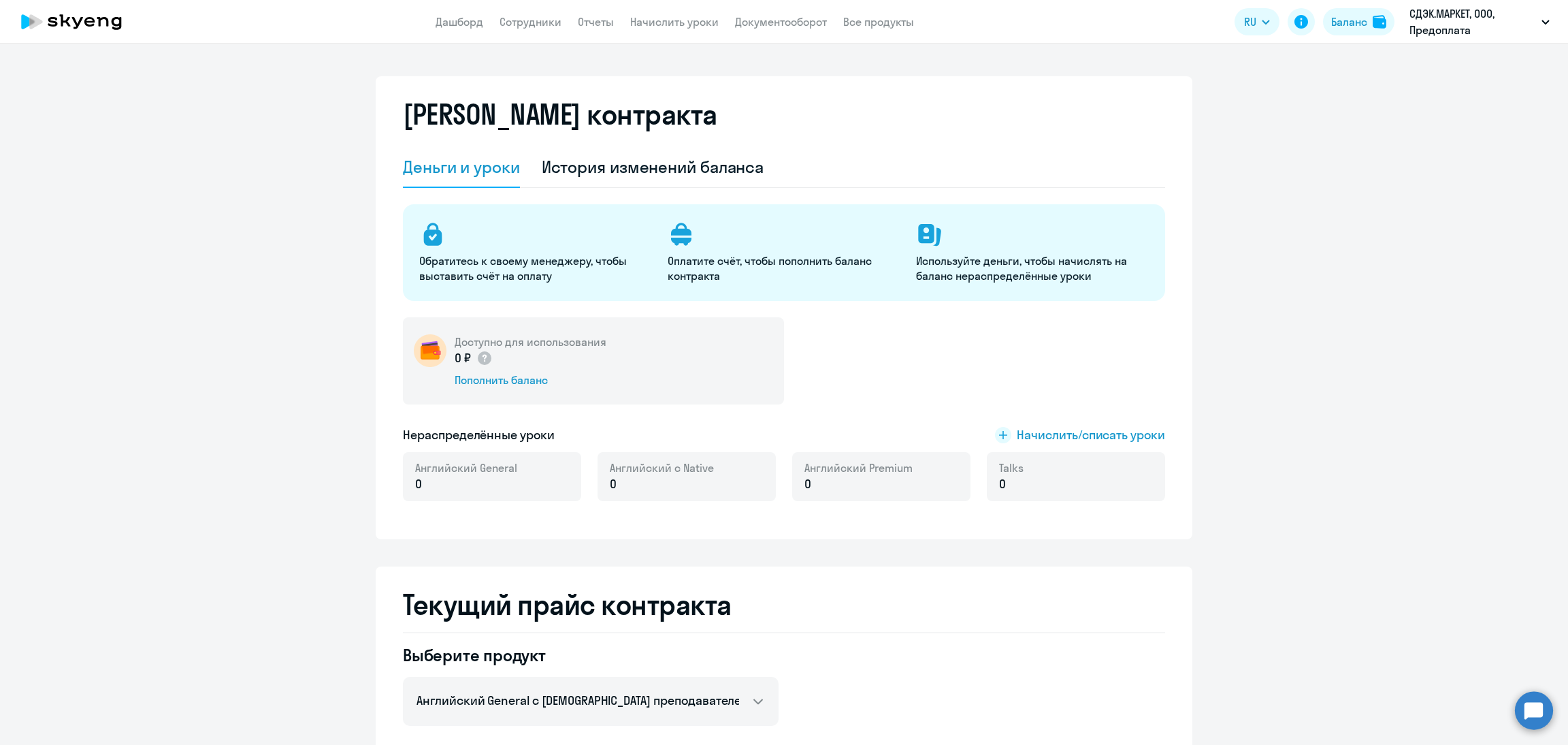
click at [459, 11] on app-header "Дашборд Сотрудники Отчеты Начислить уроки Документооборот Все продукты Дашборд …" at bounding box center [784, 22] width 1568 height 43
click at [456, 20] on link "Дашборд" at bounding box center [459, 22] width 47 height 14
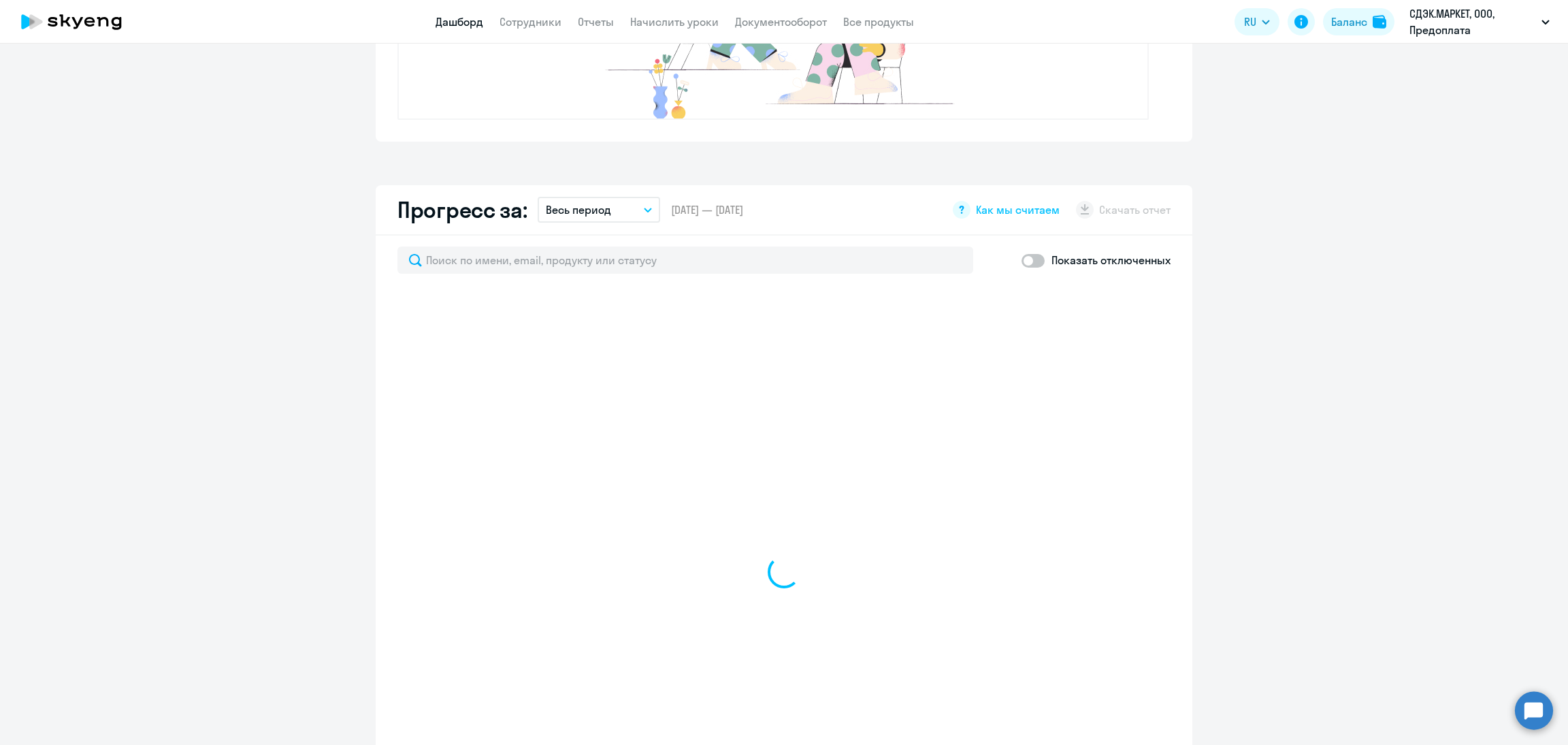
select select "30"
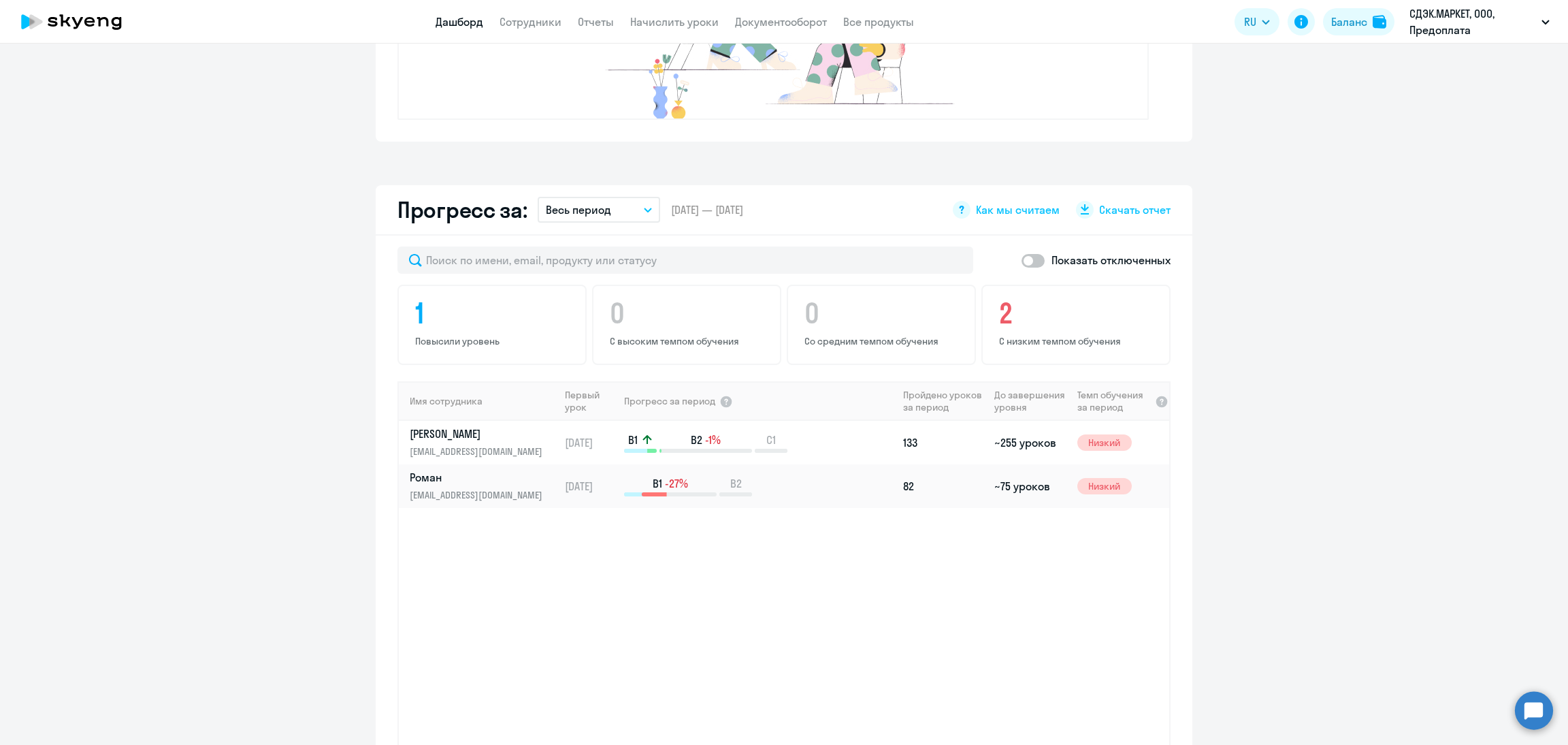
scroll to position [715, 0]
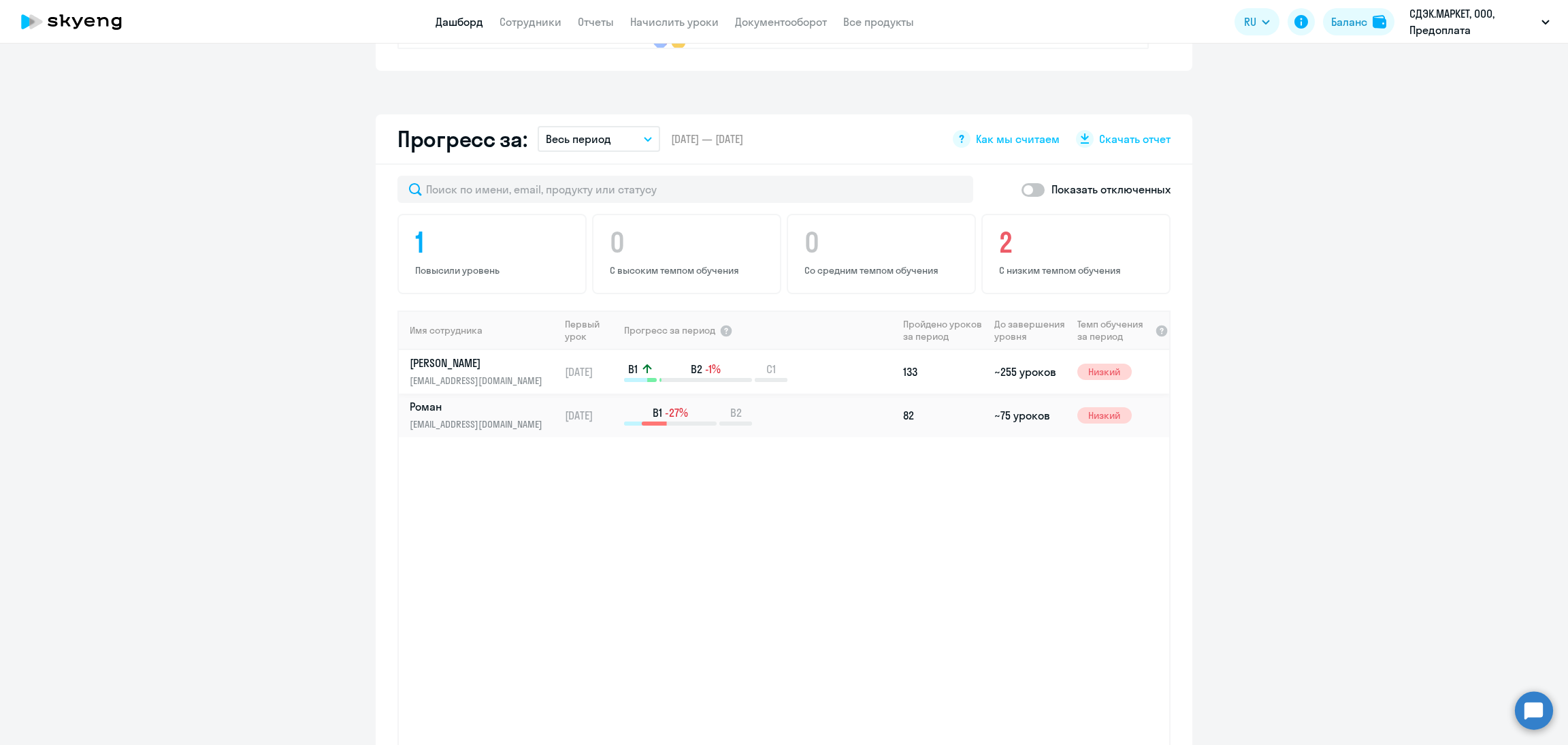
click at [522, 376] on p "[EMAIL_ADDRESS][DOMAIN_NAME]" at bounding box center [480, 380] width 141 height 15
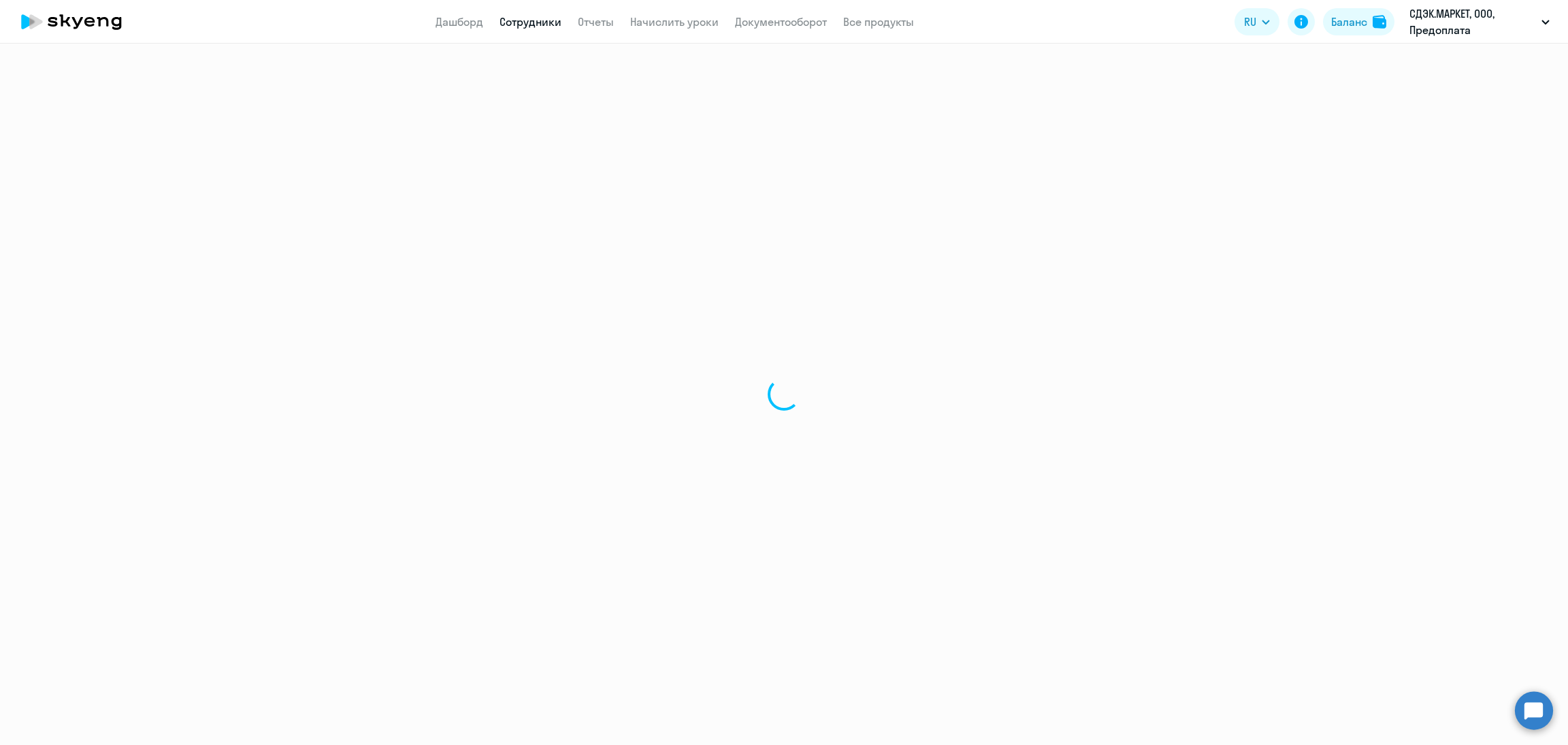
select select "english"
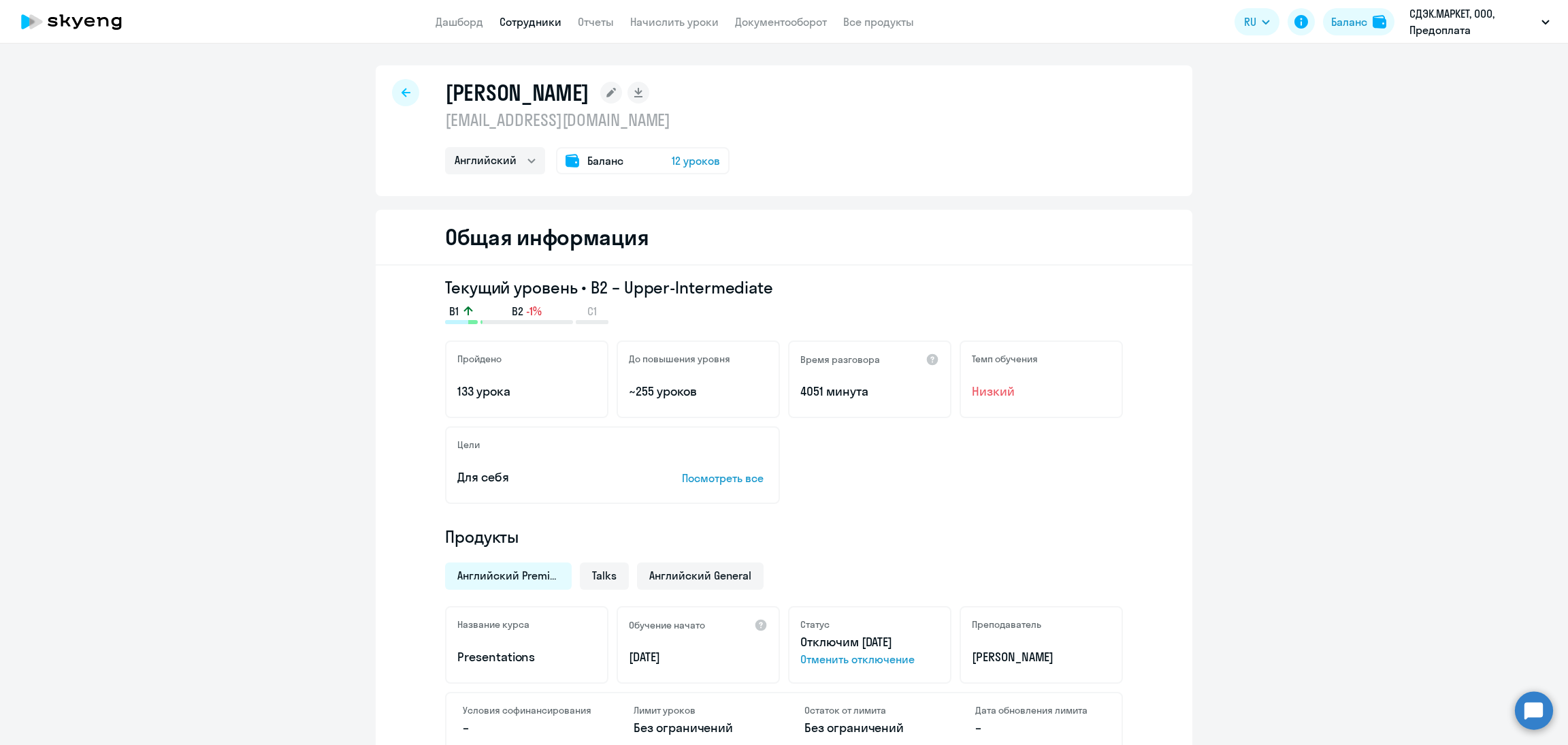
click at [679, 172] on div "Баланс 12 уроков" at bounding box center [643, 161] width 174 height 27
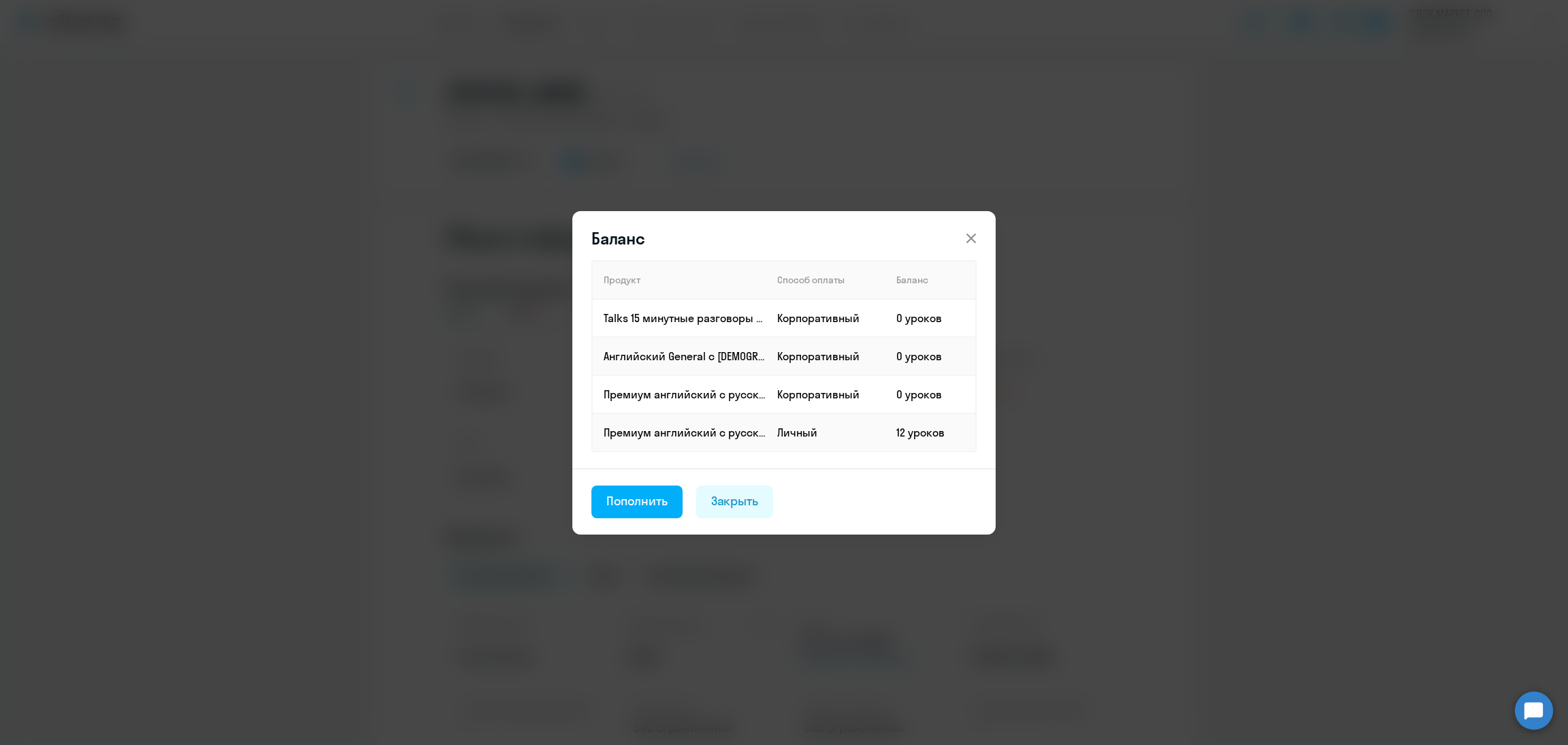
click at [973, 247] on icon at bounding box center [971, 238] width 16 height 16
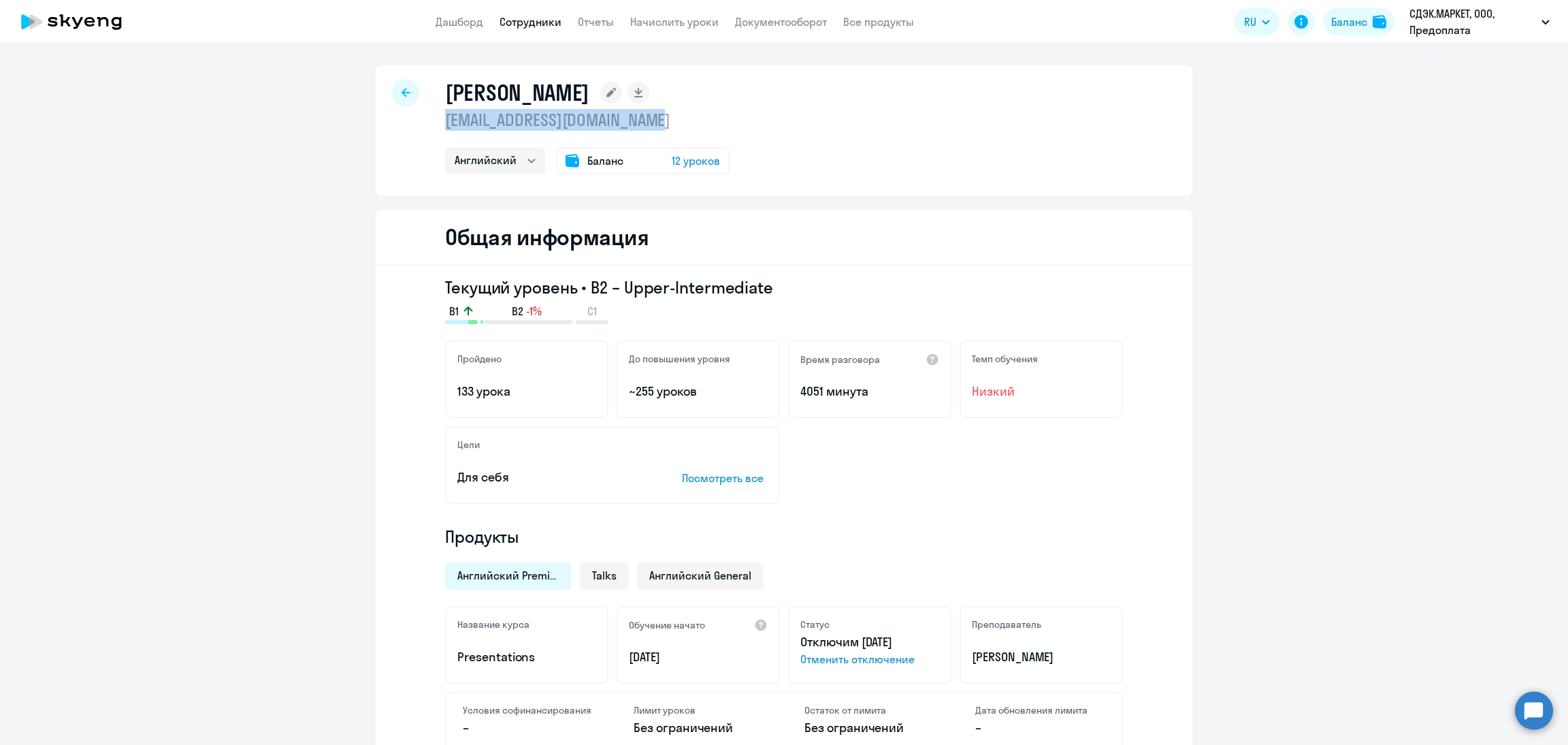
drag, startPoint x: 680, startPoint y: 130, endPoint x: 431, endPoint y: 122, distance: 249.1
click at [431, 122] on div "Пивоваров Дмитрий pivovarov.dmitriy@gmail.com Английский Баланс 12 уроков" at bounding box center [784, 130] width 817 height 131
click at [431, 121] on div "Пивоваров Дмитрий pivovarov.dmitriy@gmail.com Английский Баланс 12 уроков" at bounding box center [784, 130] width 817 height 131
copy p "[EMAIL_ADDRESS][DOMAIN_NAME]"
